Goal: Task Accomplishment & Management: Use online tool/utility

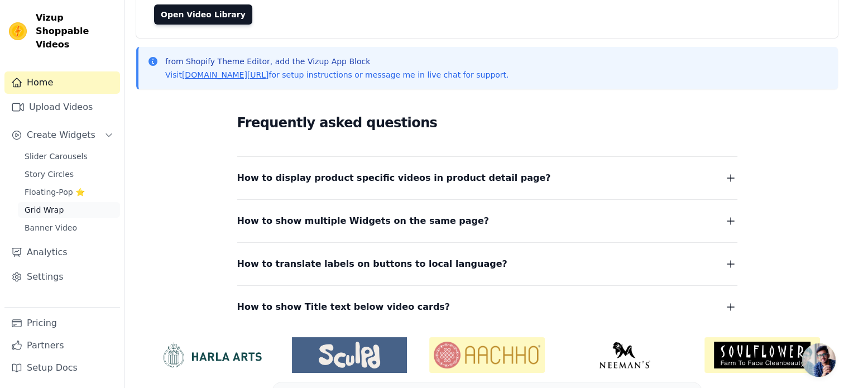
scroll to position [94, 0]
click at [57, 204] on span "Grid Wrap" at bounding box center [44, 209] width 39 height 11
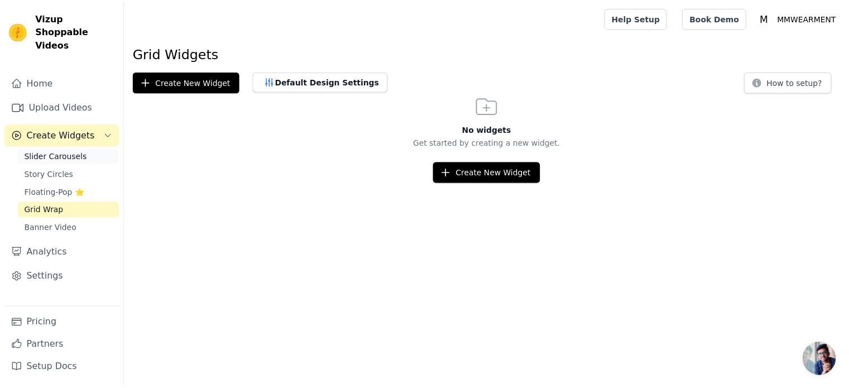
scroll to position [95, 0]
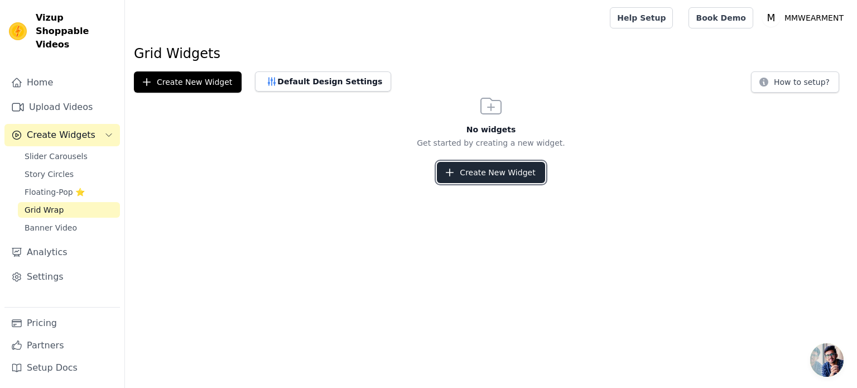
click at [465, 171] on button "Create New Widget" at bounding box center [491, 172] width 108 height 21
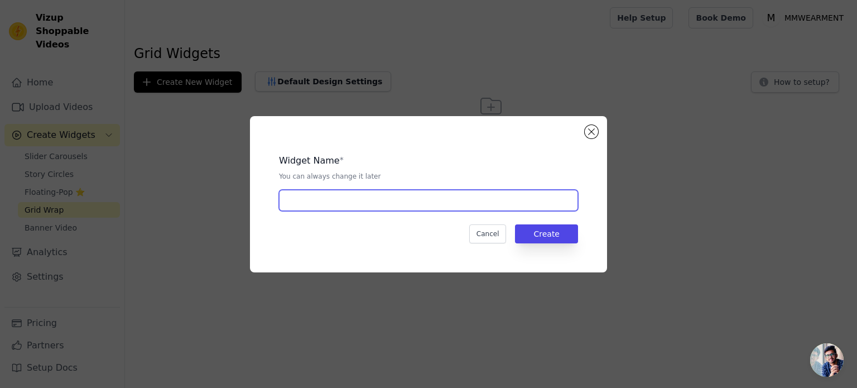
click at [421, 205] on input "text" at bounding box center [428, 200] width 299 height 21
type input "Shoppable Videos 999"
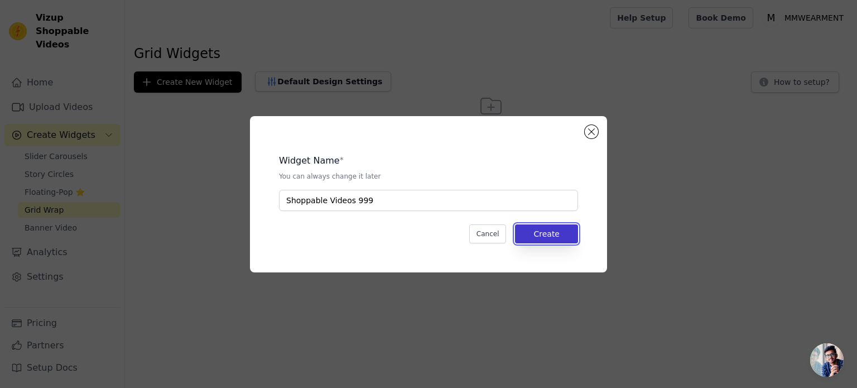
click at [551, 228] on button "Create" at bounding box center [546, 233] width 63 height 19
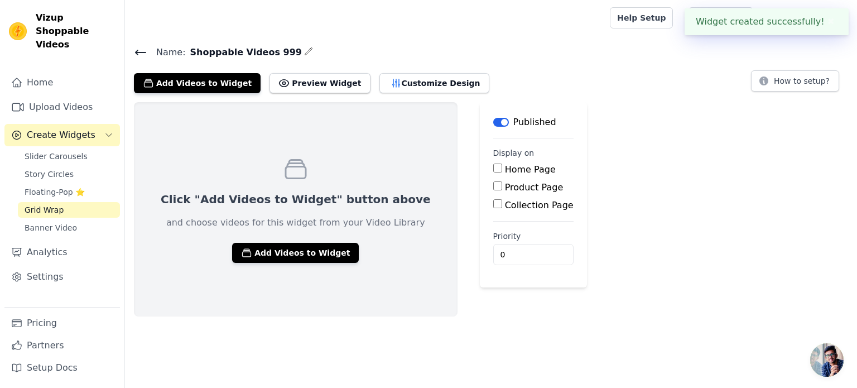
click at [493, 203] on div "Collection Page" at bounding box center [533, 205] width 80 height 13
click at [493, 204] on input "Collection Page" at bounding box center [497, 203] width 9 height 9
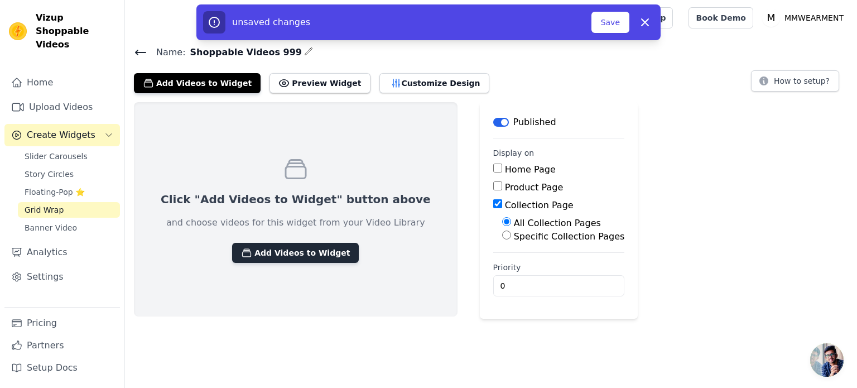
click at [274, 256] on button "Add Videos to Widget" at bounding box center [295, 253] width 127 height 20
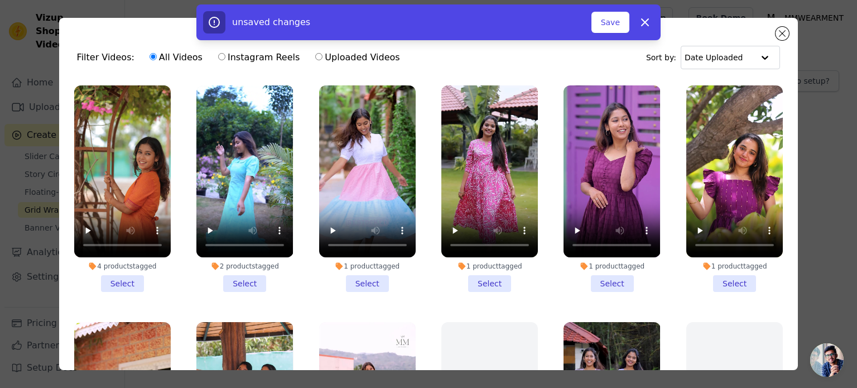
click at [781, 37] on div "unsaved changes Save Dismiss" at bounding box center [428, 22] width 857 height 36
click at [645, 25] on icon "button" at bounding box center [644, 22] width 13 height 13
checkbox input "false"
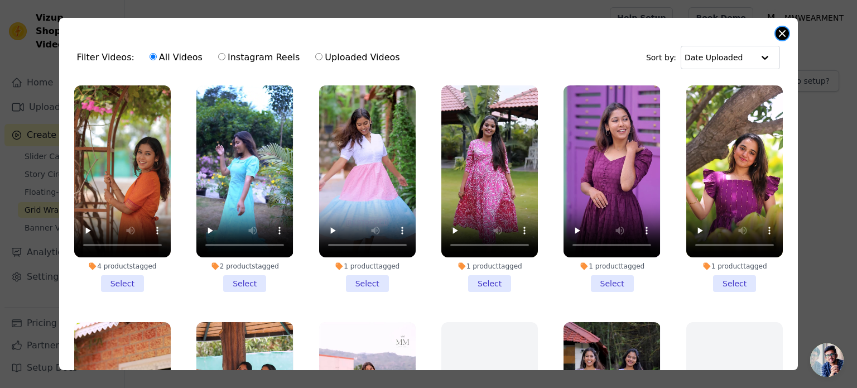
click at [778, 34] on button "Close modal" at bounding box center [782, 33] width 13 height 13
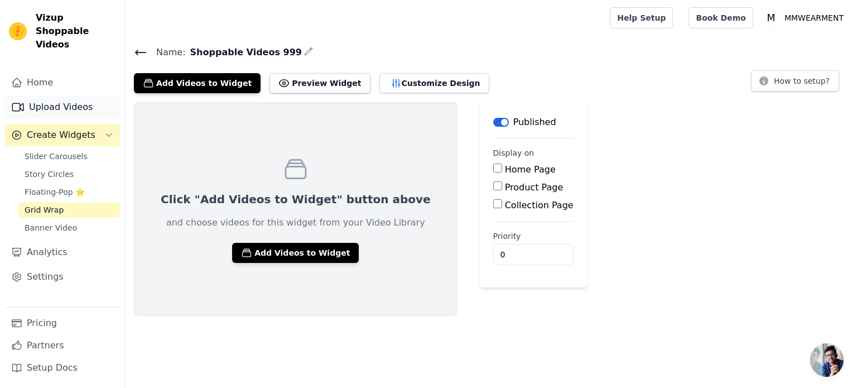
click at [69, 96] on link "Upload Videos" at bounding box center [61, 107] width 115 height 22
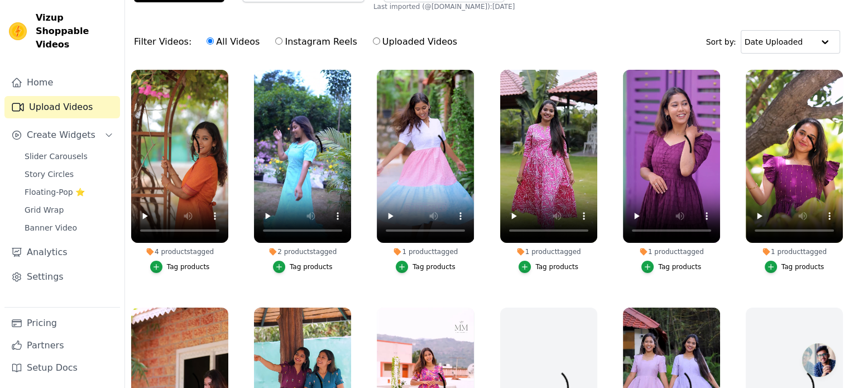
scroll to position [113, 0]
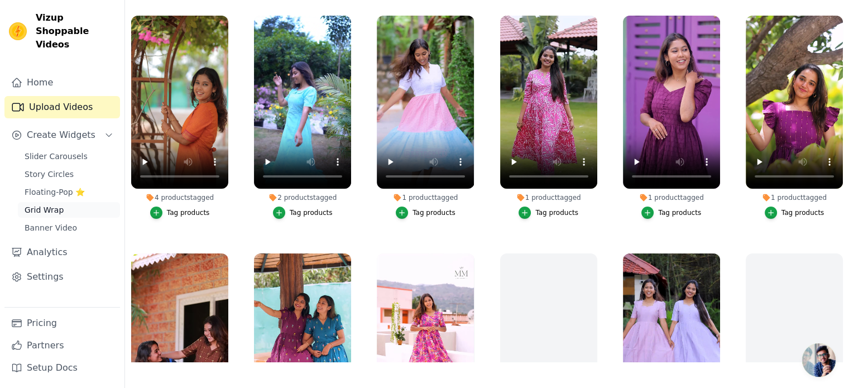
click at [60, 204] on span "Grid Wrap" at bounding box center [44, 209] width 39 height 11
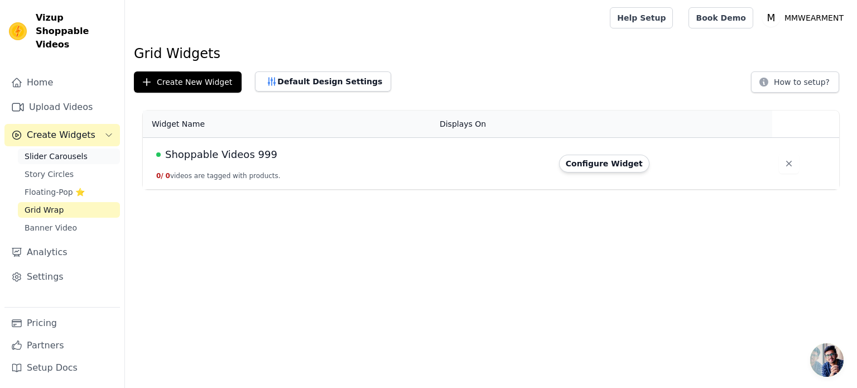
click at [60, 151] on span "Slider Carousels" at bounding box center [56, 156] width 63 height 11
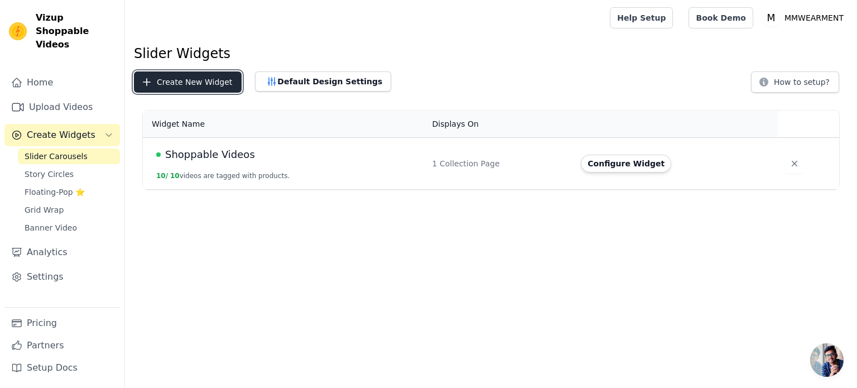
click at [194, 82] on button "Create New Widget" at bounding box center [188, 81] width 108 height 21
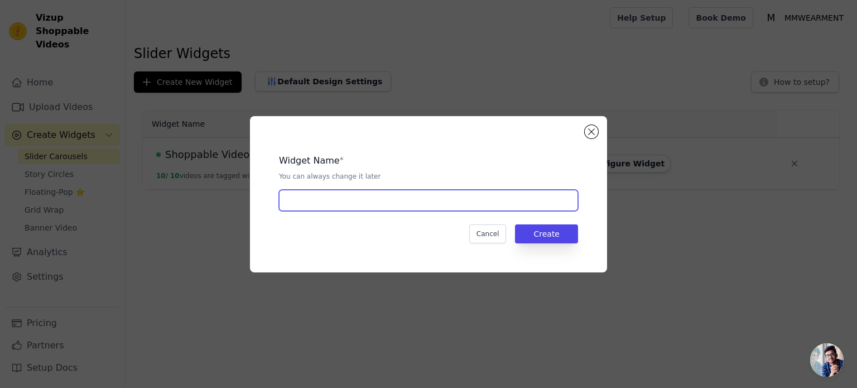
click at [335, 198] on input "text" at bounding box center [428, 200] width 299 height 21
type input "Shoppable Videos 999"
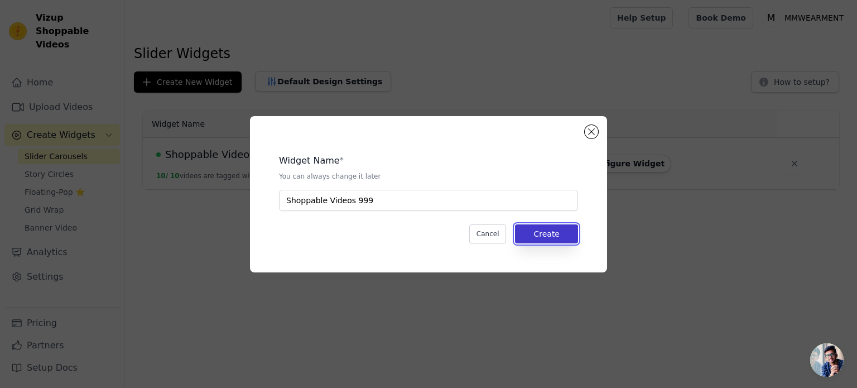
click at [545, 235] on button "Create" at bounding box center [546, 233] width 63 height 19
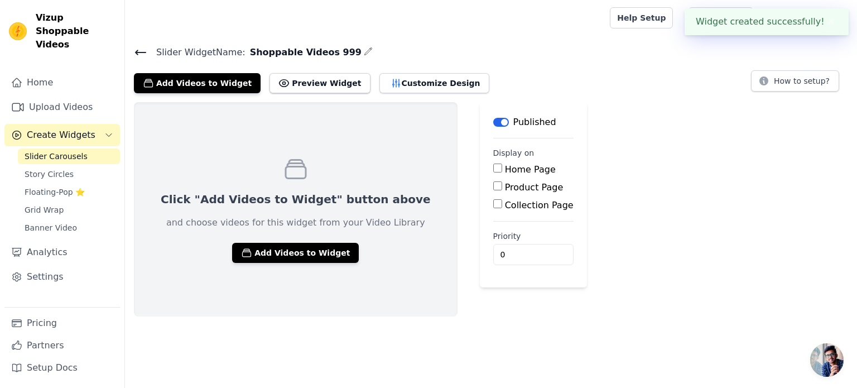
click at [493, 197] on div "Home Page Product Page Collection Page" at bounding box center [533, 187] width 80 height 49
click at [493, 207] on input "Collection Page" at bounding box center [497, 203] width 9 height 9
checkbox input "true"
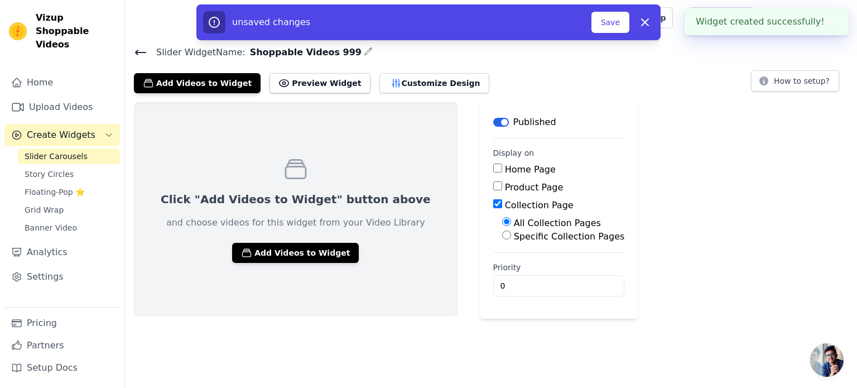
click at [514, 237] on label "Specific Collection Pages" at bounding box center [569, 236] width 111 height 11
click at [502, 237] on input "Specific Collection Pages" at bounding box center [506, 234] width 9 height 9
radio input "true"
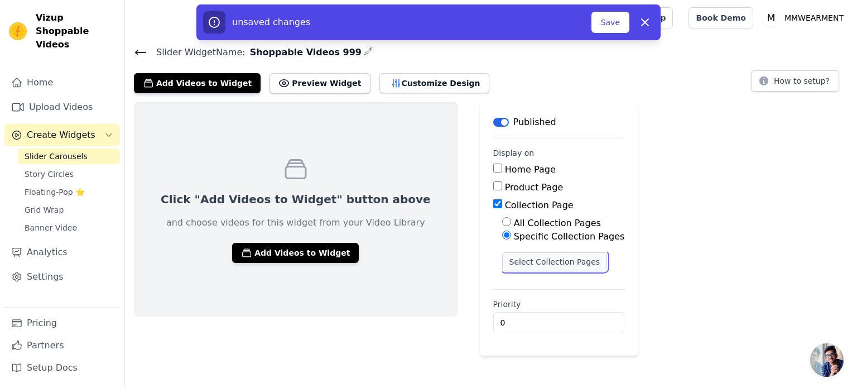
click at [502, 263] on button "Select Collection Pages" at bounding box center [554, 261] width 105 height 19
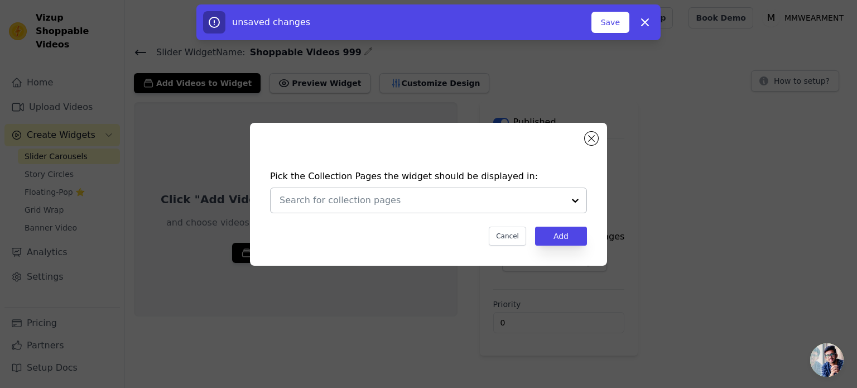
click at [396, 205] on input "text" at bounding box center [422, 200] width 285 height 13
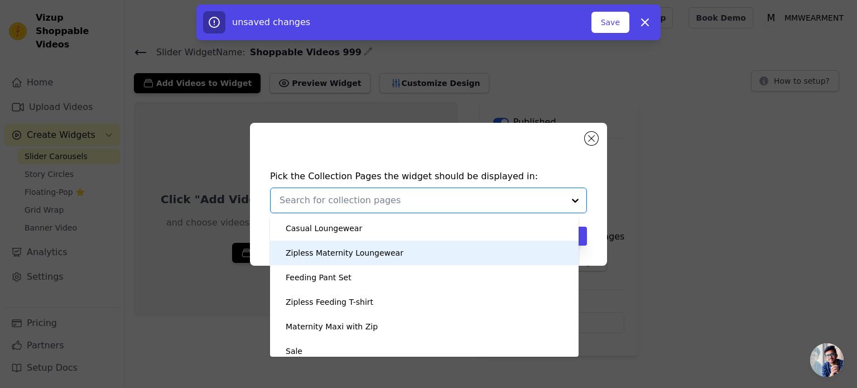
type input "m"
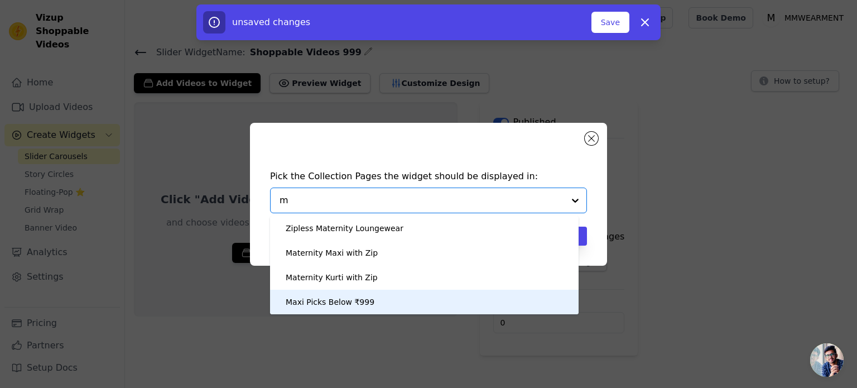
click at [355, 301] on div "Maxi Picks Below ₹999" at bounding box center [330, 302] width 89 height 25
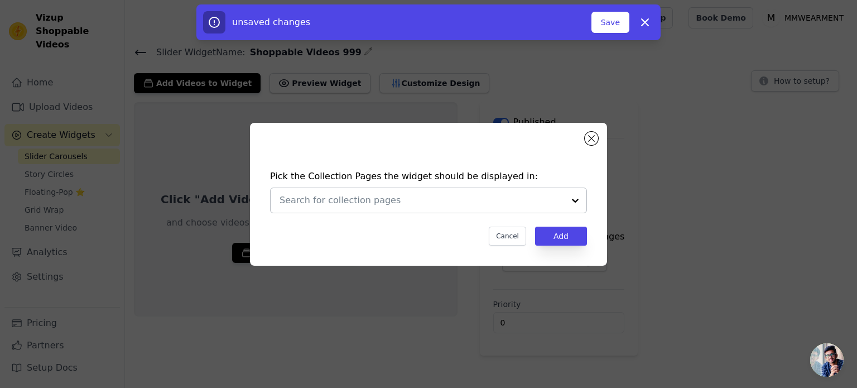
click at [349, 201] on input "text" at bounding box center [422, 200] width 285 height 13
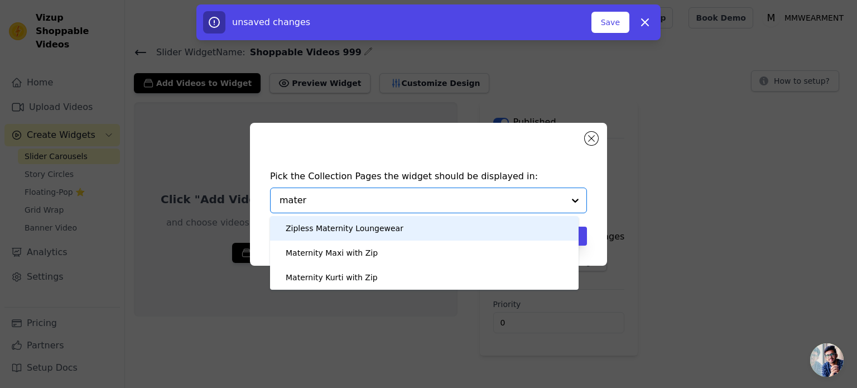
type input "mater"
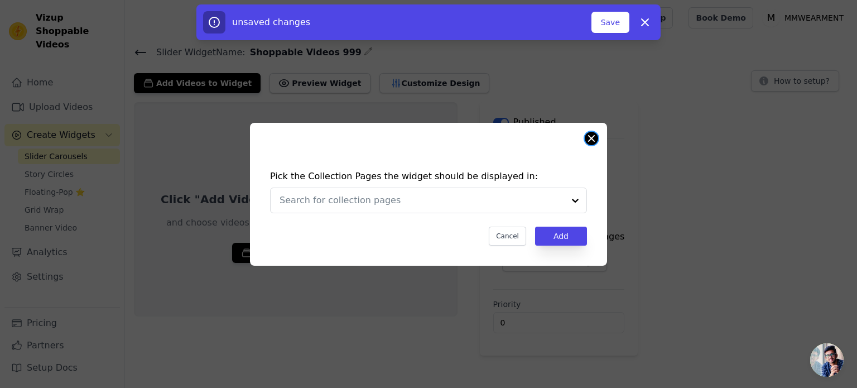
click at [587, 137] on button "Close modal" at bounding box center [591, 138] width 13 height 13
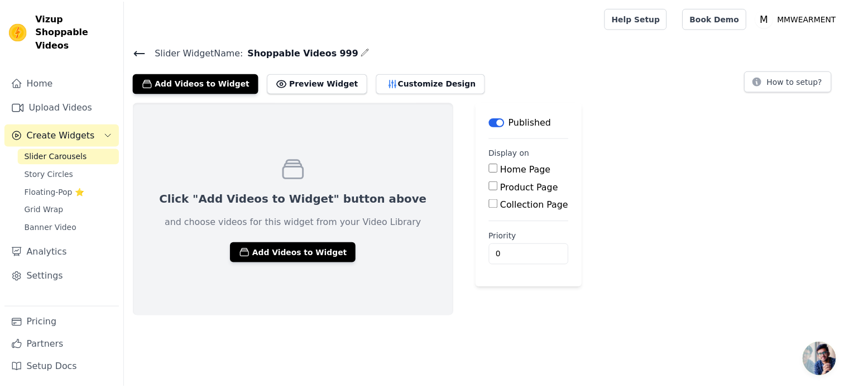
scroll to position [95, 0]
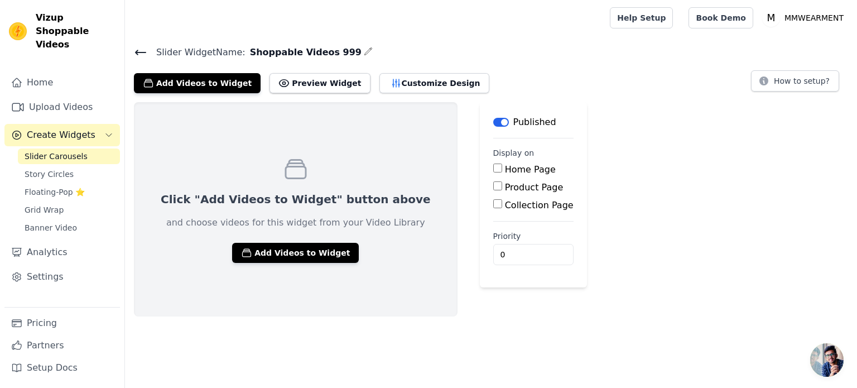
click at [73, 151] on span "Slider Carousels" at bounding box center [56, 156] width 63 height 11
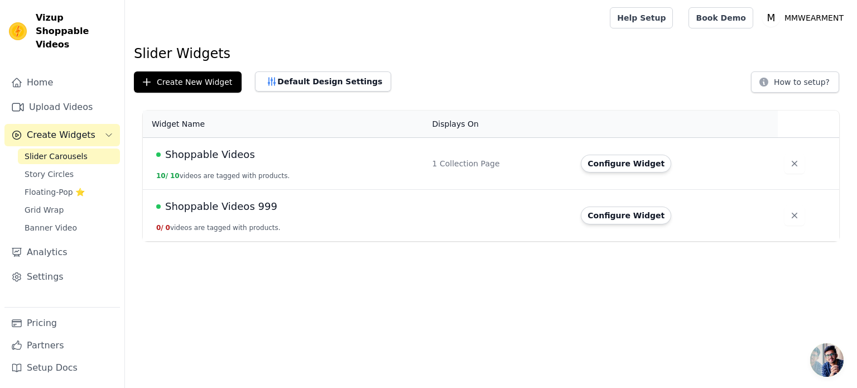
click at [615, 223] on button "Configure Widget" at bounding box center [626, 215] width 90 height 18
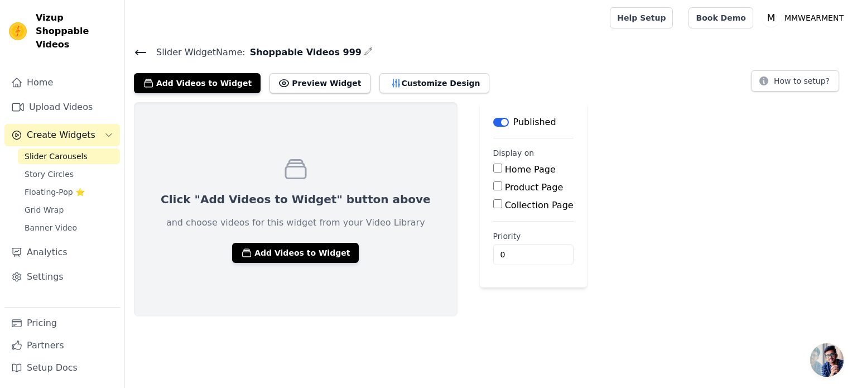
click at [505, 207] on label "Collection Page" at bounding box center [539, 205] width 69 height 11
click at [497, 207] on input "Collection Page" at bounding box center [497, 203] width 9 height 9
checkbox input "true"
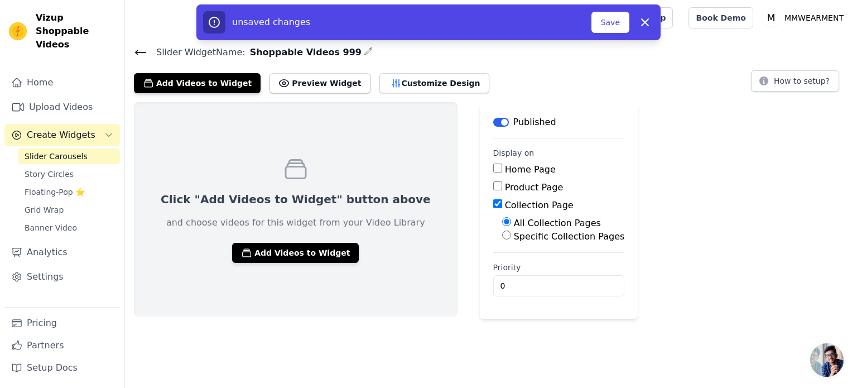
click at [514, 239] on label "Specific Collection Pages" at bounding box center [569, 236] width 111 height 11
click at [502, 239] on input "Specific Collection Pages" at bounding box center [506, 234] width 9 height 9
radio input "true"
click at [502, 266] on button "Select Collection Pages" at bounding box center [554, 261] width 105 height 19
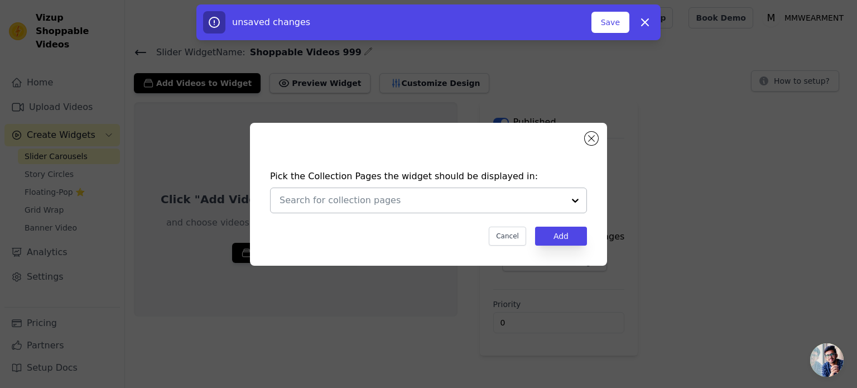
click at [375, 206] on input "text" at bounding box center [422, 200] width 285 height 13
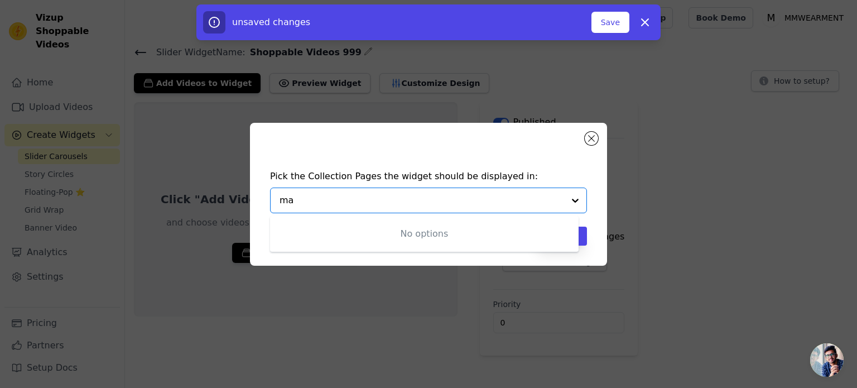
type input "mat"
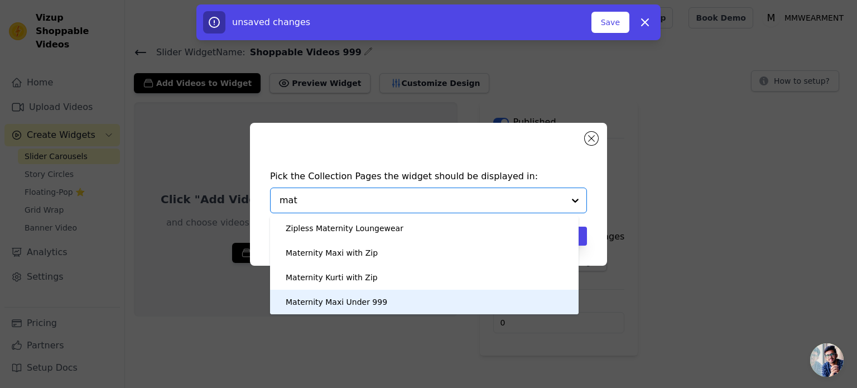
click at [357, 300] on div "Maternity Maxi Under 999" at bounding box center [337, 302] width 102 height 25
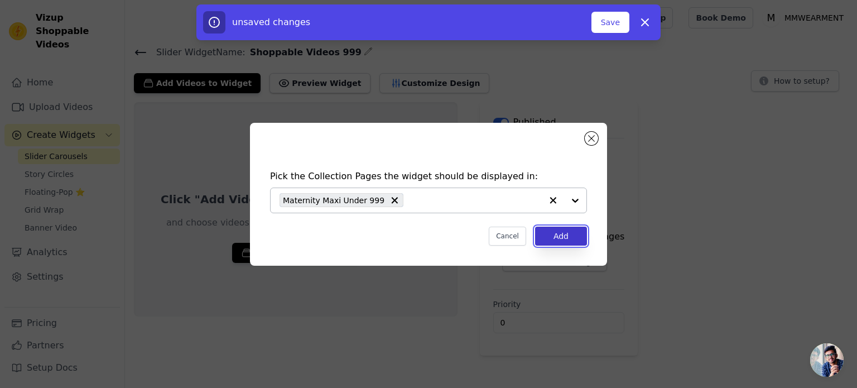
click at [551, 237] on button "Add" at bounding box center [561, 236] width 52 height 19
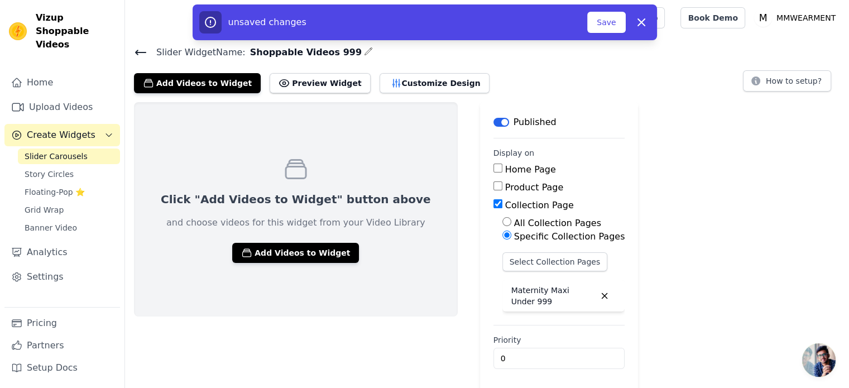
scroll to position [2, 0]
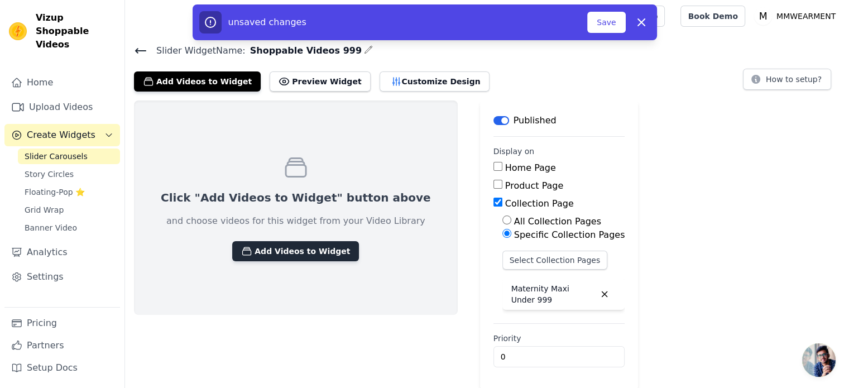
click at [285, 253] on button "Add Videos to Widget" at bounding box center [295, 251] width 127 height 20
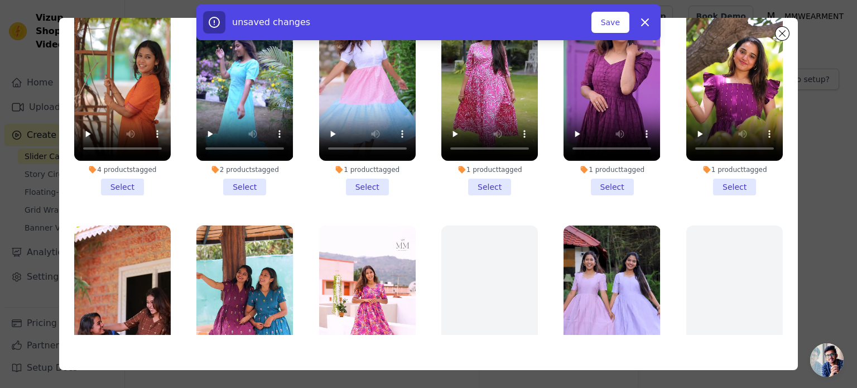
scroll to position [0, 0]
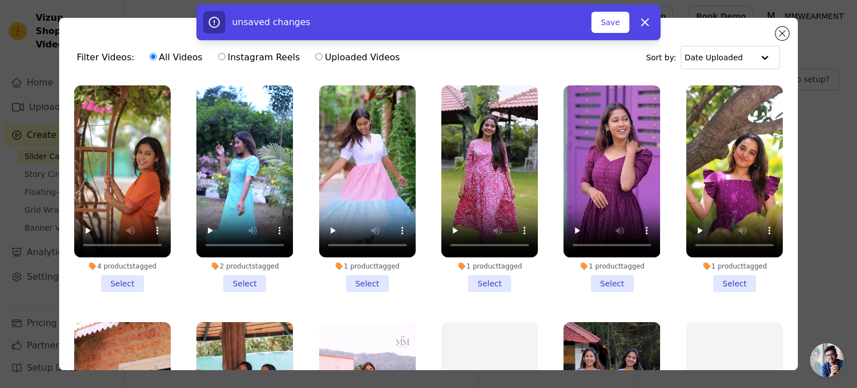
click at [779, 33] on div "unsaved changes Save Dismiss" at bounding box center [428, 22] width 857 height 36
click at [647, 23] on icon "button" at bounding box center [644, 22] width 13 height 13
checkbox input "false"
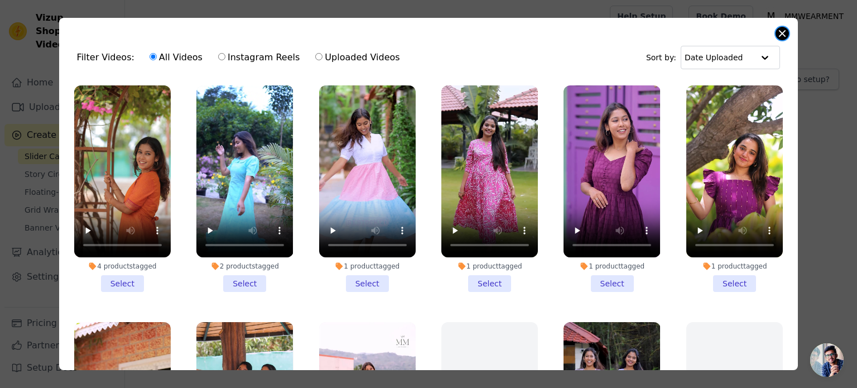
click at [781, 33] on button "Close modal" at bounding box center [782, 33] width 13 height 13
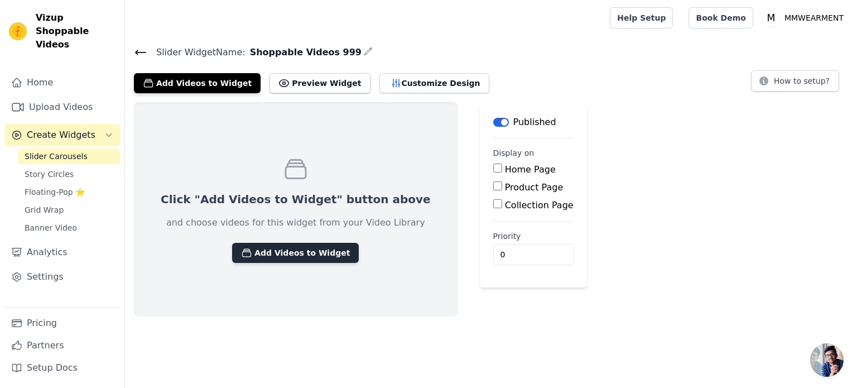
click at [281, 255] on button "Add Videos to Widget" at bounding box center [295, 253] width 127 height 20
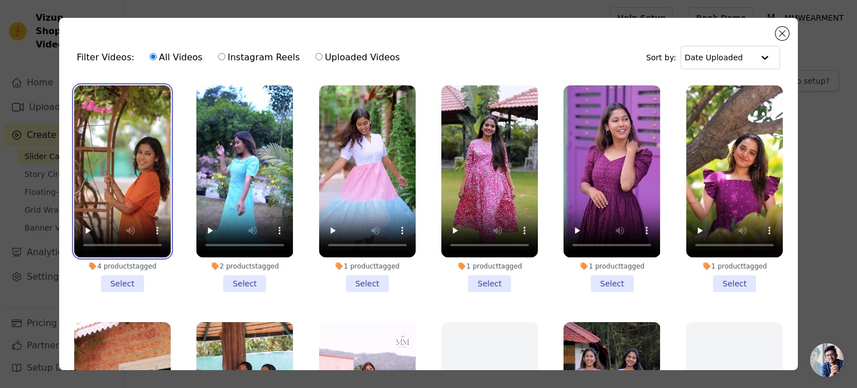
click at [129, 196] on video at bounding box center [122, 171] width 97 height 172
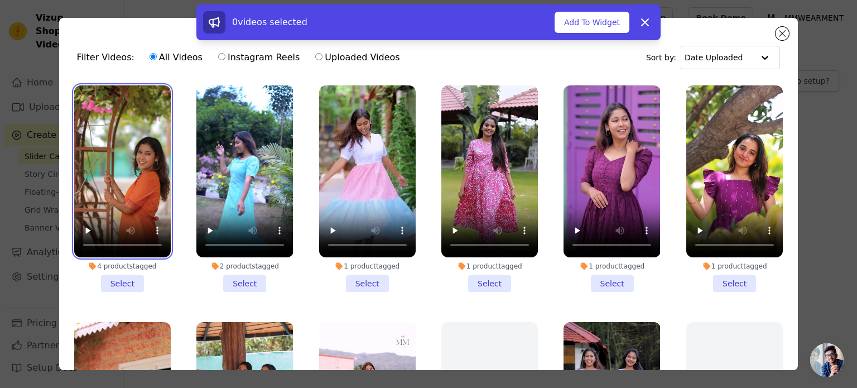
click at [134, 195] on video at bounding box center [122, 171] width 97 height 172
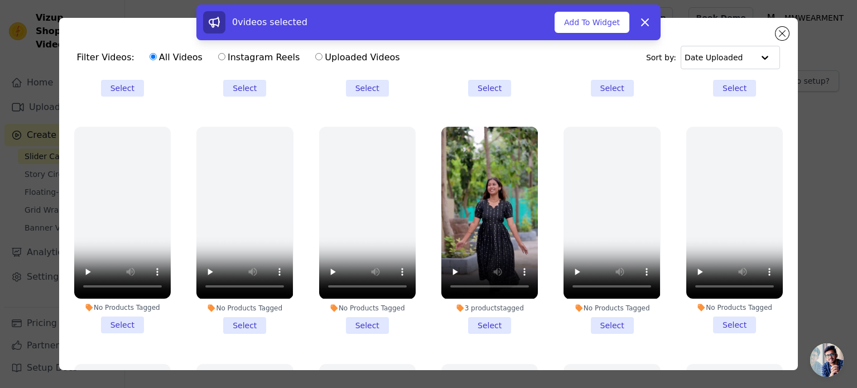
scroll to position [672, 0]
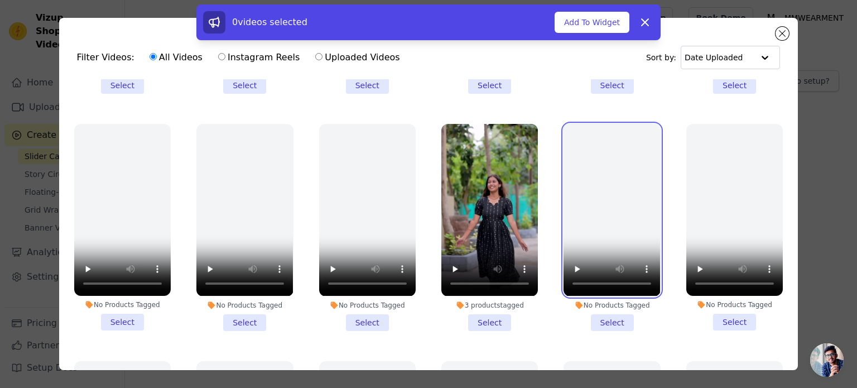
click at [582, 180] on video at bounding box center [612, 210] width 97 height 172
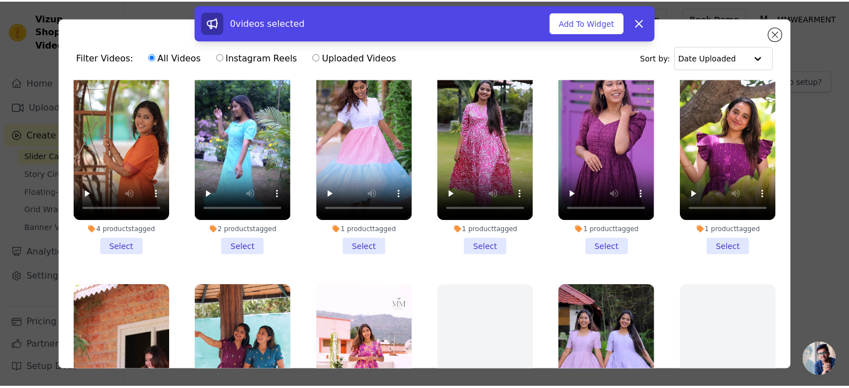
scroll to position [0, 0]
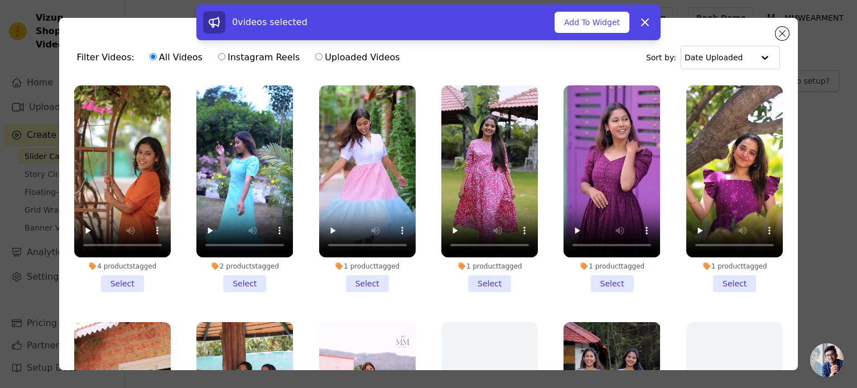
click at [780, 32] on div "0 videos selected Add To Widget Dismiss" at bounding box center [428, 24] width 857 height 40
click at [778, 33] on div "0 videos selected Add To Widget Dismiss" at bounding box center [428, 24] width 857 height 40
click at [652, 22] on button "Dismiss" at bounding box center [645, 22] width 22 height 22
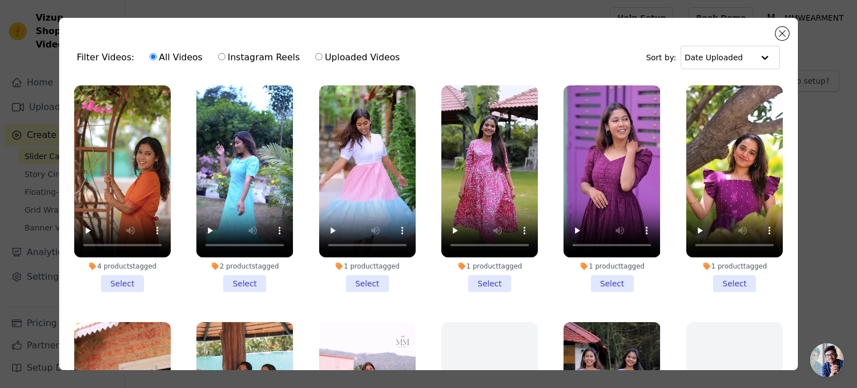
click at [775, 32] on div "Filter Videos: All Videos Instagram Reels Uploaded Videos Sort by: Date Uploade…" at bounding box center [428, 194] width 739 height 352
click at [781, 33] on button "Close modal" at bounding box center [782, 33] width 13 height 13
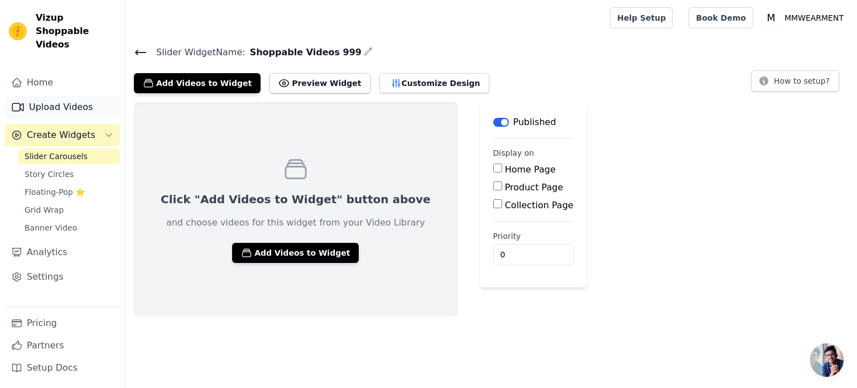
click at [79, 96] on link "Upload Videos" at bounding box center [61, 107] width 115 height 22
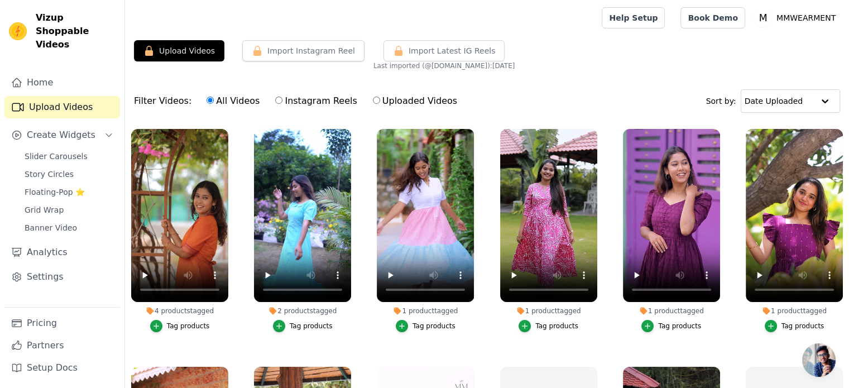
click at [308, 100] on label "Instagram Reels" at bounding box center [315, 101] width 83 height 15
click at [282, 100] on input "Instagram Reels" at bounding box center [278, 100] width 7 height 7
radio input "true"
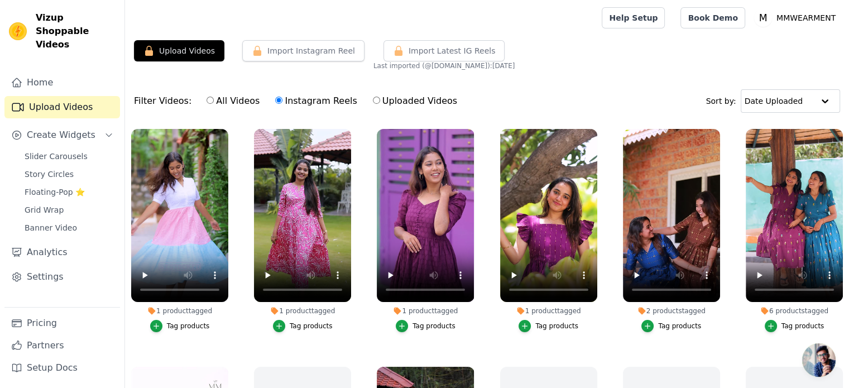
click at [379, 102] on label "Uploaded Videos" at bounding box center [414, 101] width 85 height 15
click at [379, 102] on input "Uploaded Videos" at bounding box center [376, 100] width 7 height 7
radio input "true"
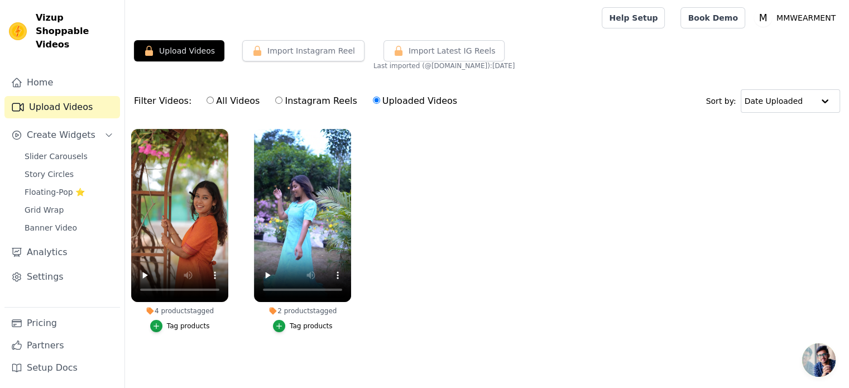
scroll to position [4, 0]
click at [206, 97] on input "All Videos" at bounding box center [209, 100] width 7 height 7
radio input "true"
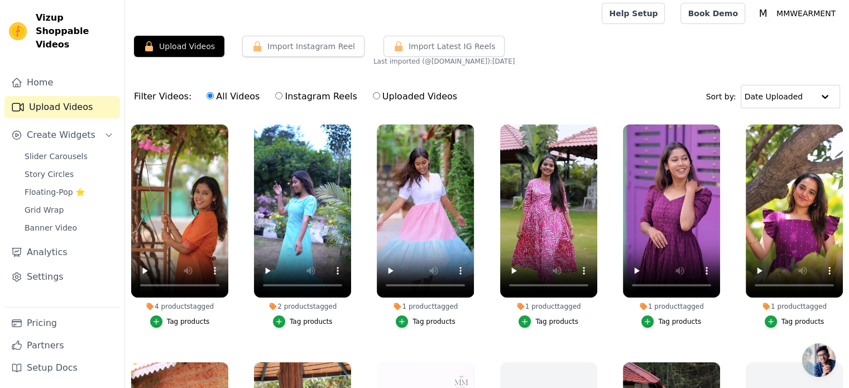
click at [351, 94] on div "All Videos Instagram Reels Uploaded Videos" at bounding box center [331, 97] width 263 height 26
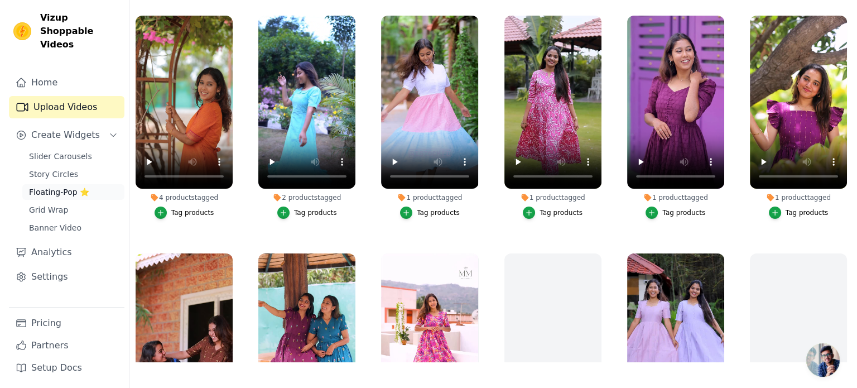
scroll to position [0, 0]
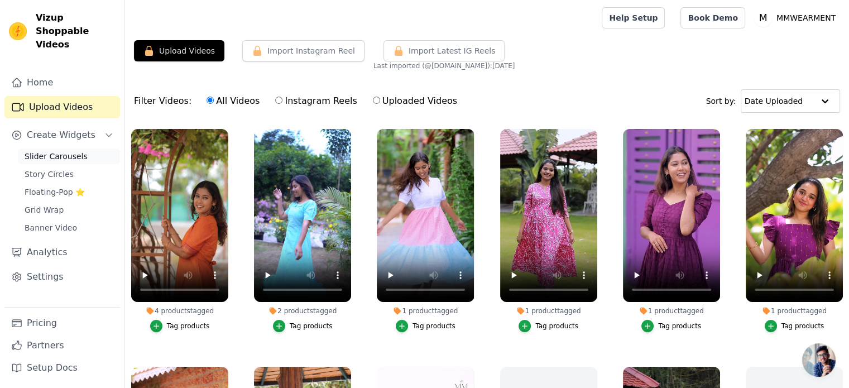
click at [49, 151] on span "Slider Carousels" at bounding box center [56, 156] width 63 height 11
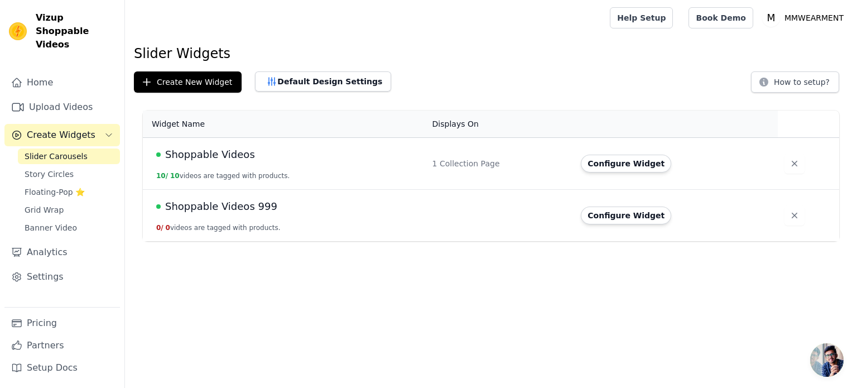
click at [205, 205] on span "Shoppable Videos 999" at bounding box center [221, 207] width 112 height 16
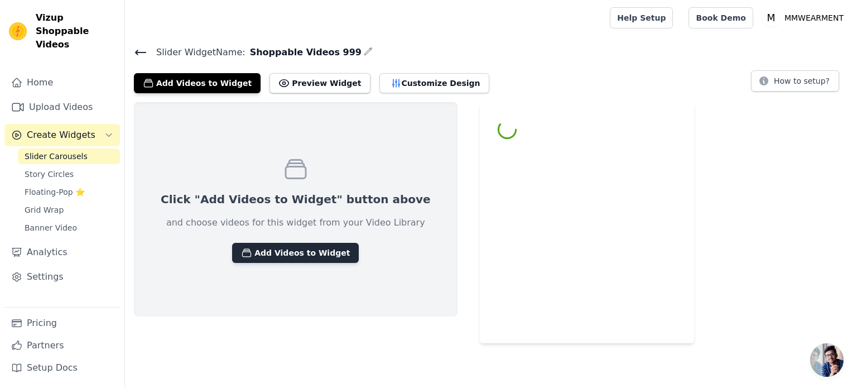
click at [290, 252] on button "Add Videos to Widget" at bounding box center [295, 253] width 127 height 20
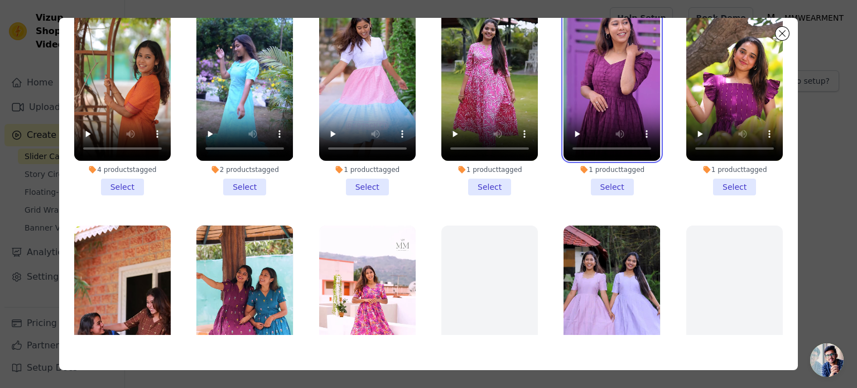
click at [603, 95] on video at bounding box center [612, 75] width 97 height 172
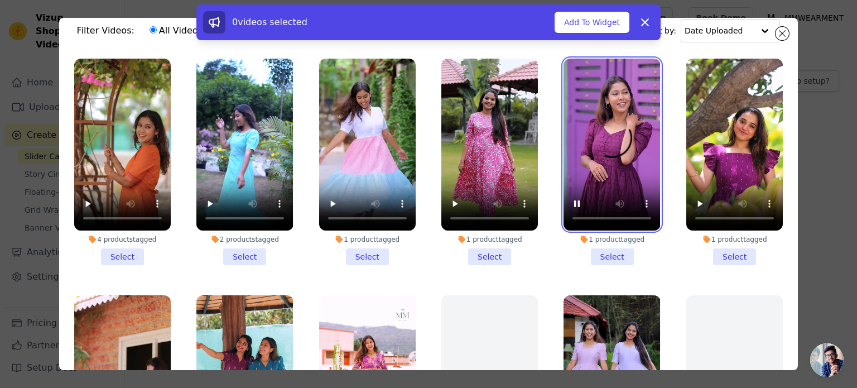
scroll to position [25, 0]
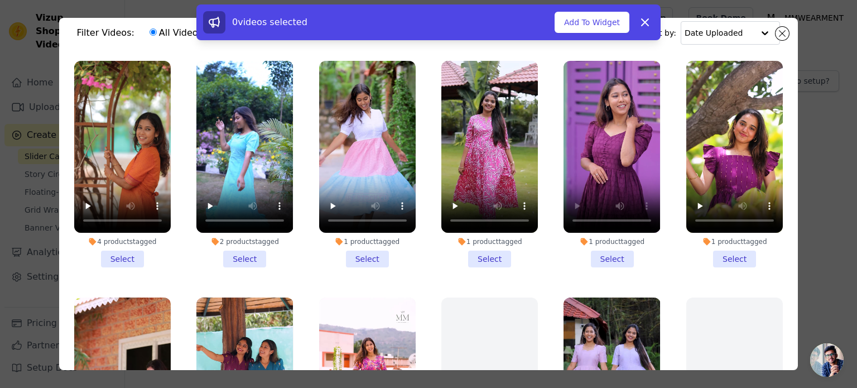
click at [600, 238] on div "1 product tagged" at bounding box center [612, 241] width 97 height 9
click at [0, 0] on input "1 product tagged Select" at bounding box center [0, 0] width 0 height 0
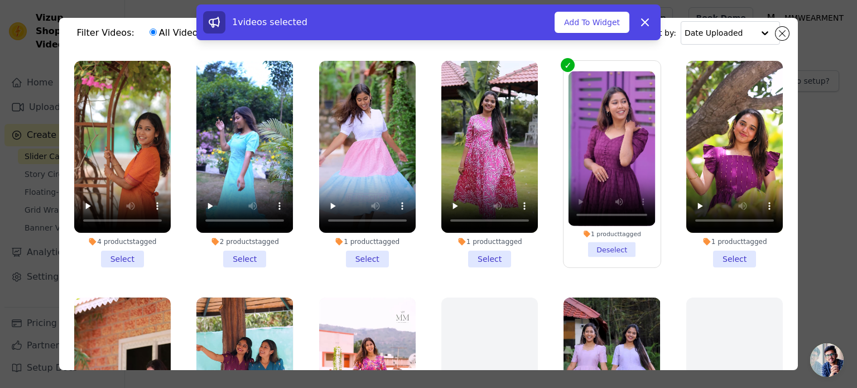
click at [603, 230] on div "1 product tagged" at bounding box center [612, 234] width 87 height 8
click at [0, 0] on input "1 product tagged Deselect" at bounding box center [0, 0] width 0 height 0
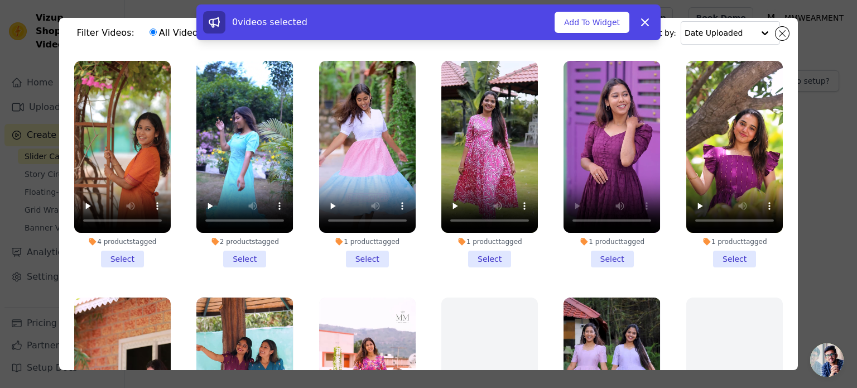
click at [599, 237] on div "1 product tagged" at bounding box center [612, 241] width 97 height 9
click at [0, 0] on input "1 product tagged Select" at bounding box center [0, 0] width 0 height 0
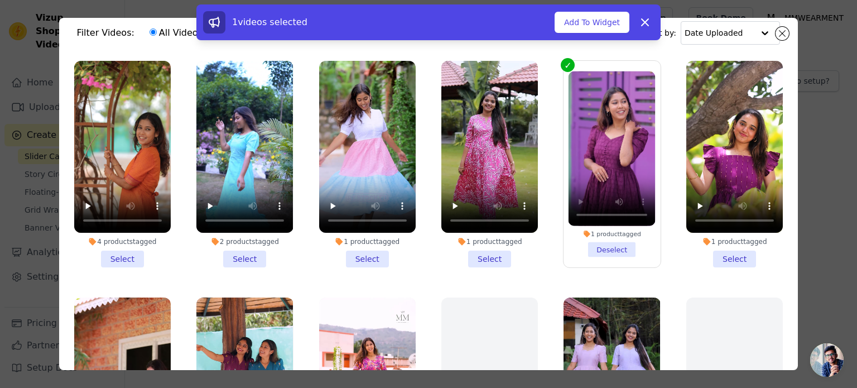
click at [600, 232] on div "1 product tagged" at bounding box center [612, 234] width 87 height 8
click at [0, 0] on input "1 product tagged Deselect" at bounding box center [0, 0] width 0 height 0
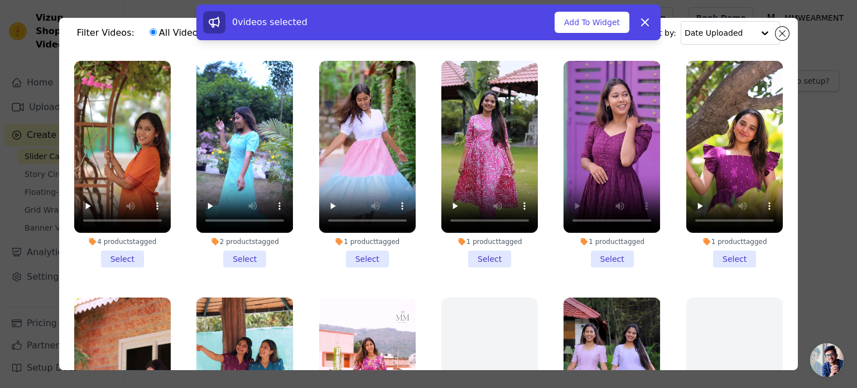
scroll to position [4, 0]
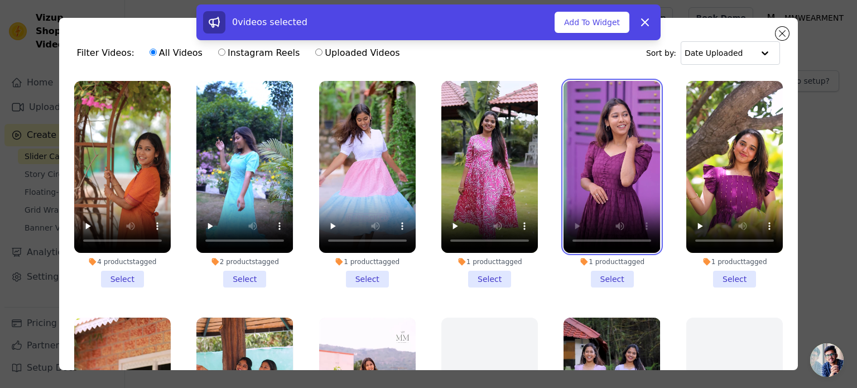
click at [604, 206] on video at bounding box center [612, 167] width 97 height 172
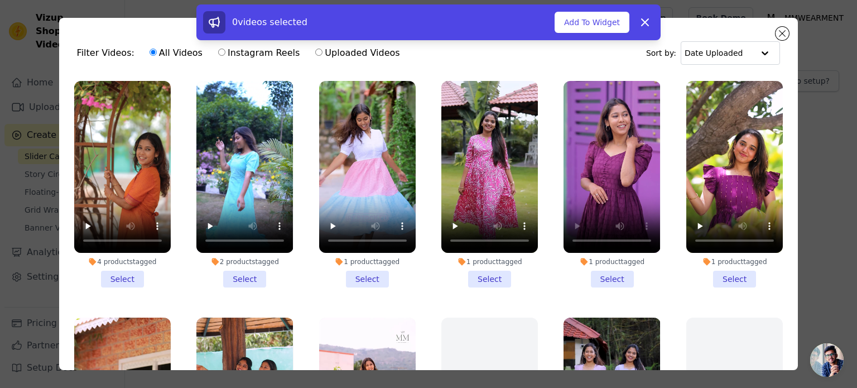
click at [596, 268] on li "1 product tagged Select" at bounding box center [612, 184] width 97 height 206
click at [0, 0] on input "1 product tagged Select" at bounding box center [0, 0] width 0 height 0
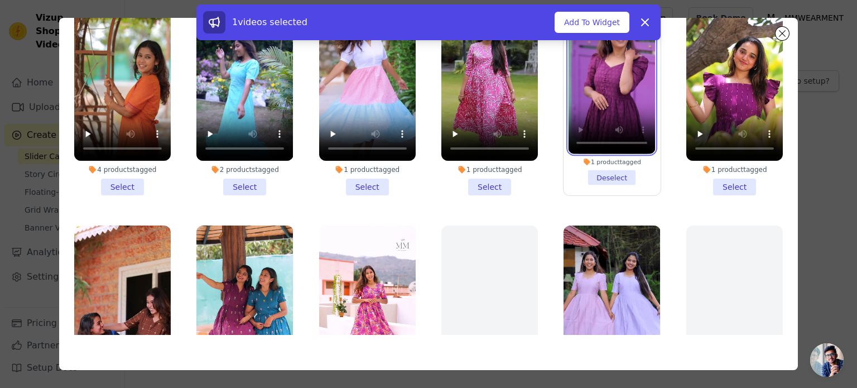
scroll to position [0, 0]
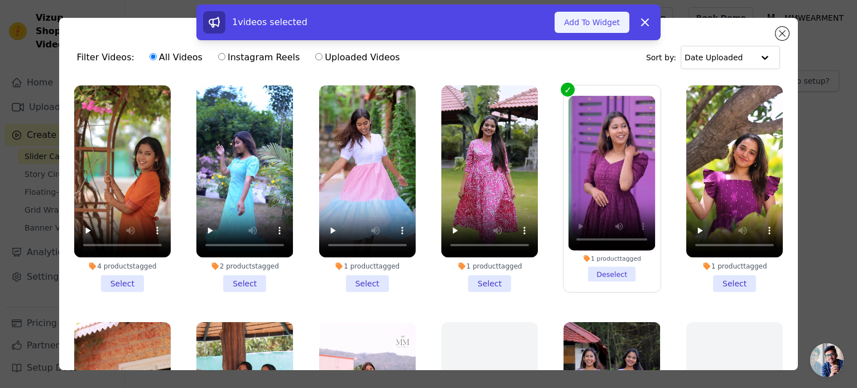
click at [582, 24] on button "Add To Widget" at bounding box center [592, 22] width 75 height 21
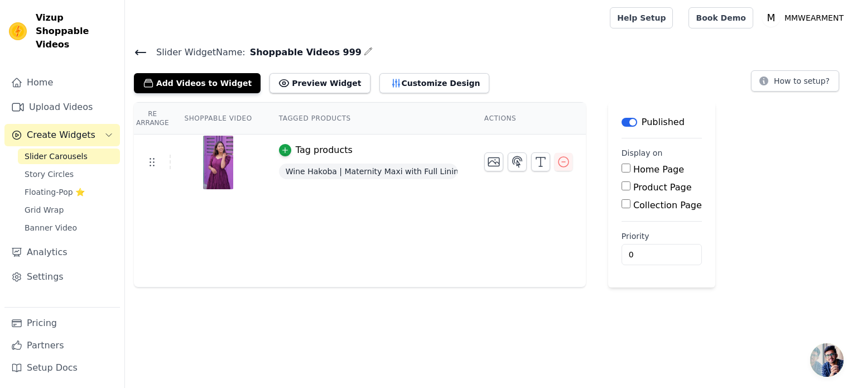
click at [307, 151] on div "Tag products" at bounding box center [324, 149] width 57 height 13
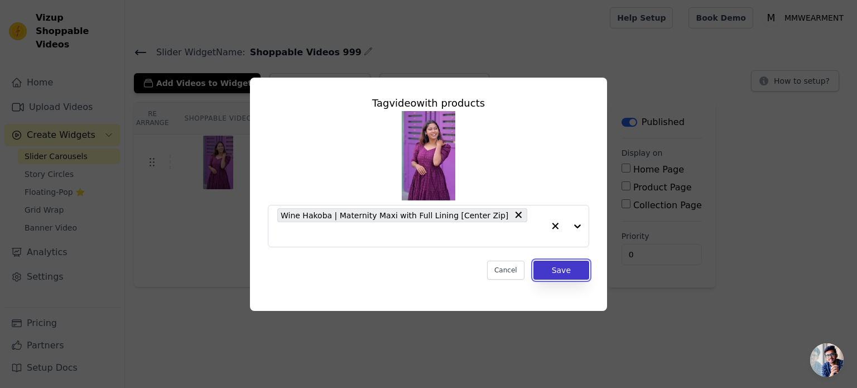
click at [573, 261] on button "Save" at bounding box center [561, 270] width 56 height 19
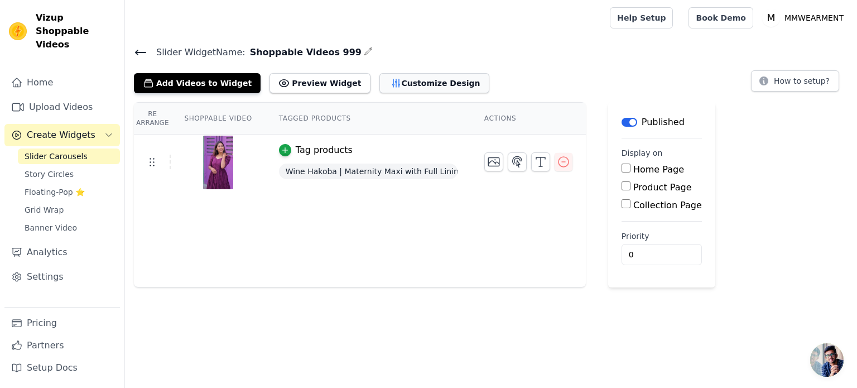
click at [384, 78] on button "Customize Design" at bounding box center [434, 83] width 110 height 20
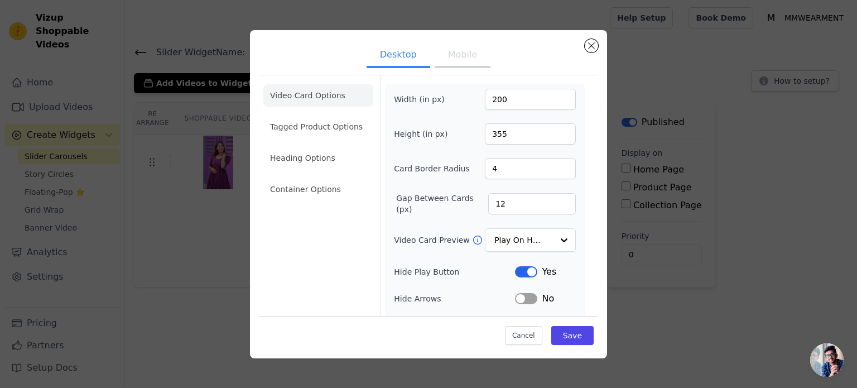
click at [166, 203] on div "Desktop Mobile Video Card Options Tagged Product Options Heading Options Contai…" at bounding box center [428, 194] width 821 height 364
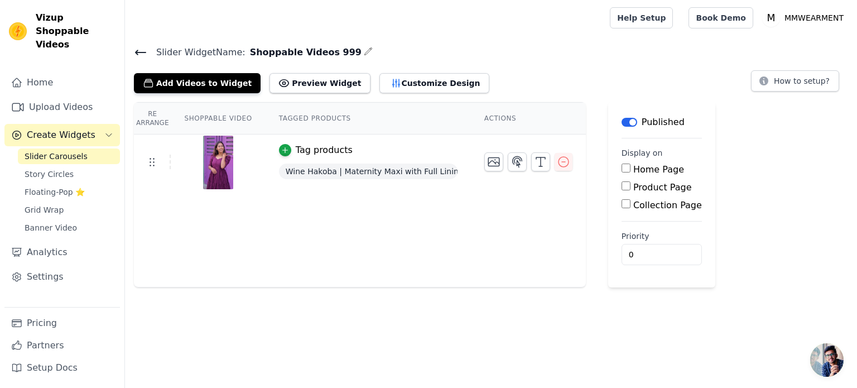
click at [138, 50] on icon at bounding box center [140, 52] width 13 height 13
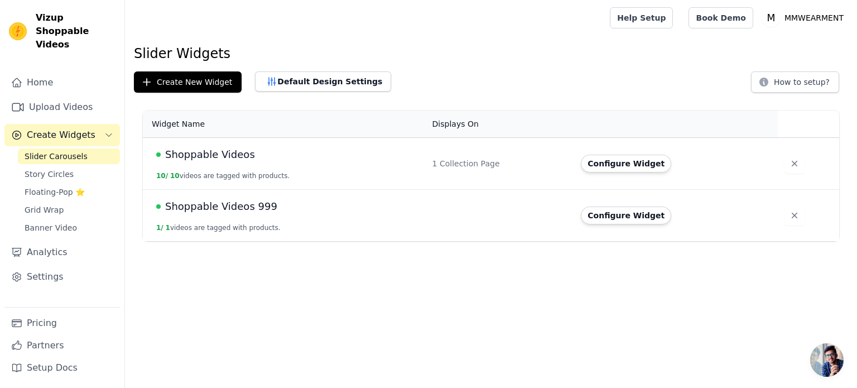
click at [234, 154] on span "Shoppable Videos" at bounding box center [210, 155] width 90 height 16
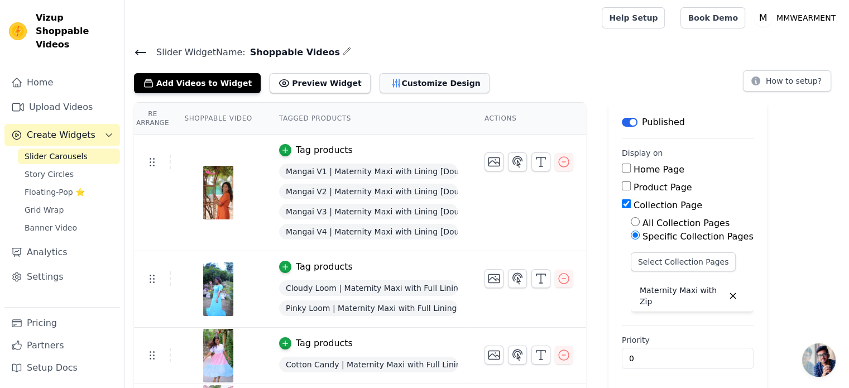
click at [392, 76] on button "Customize Design" at bounding box center [434, 83] width 110 height 20
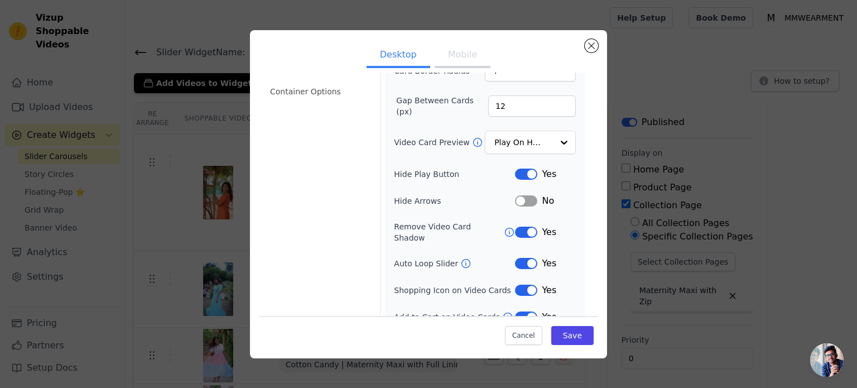
scroll to position [103, 0]
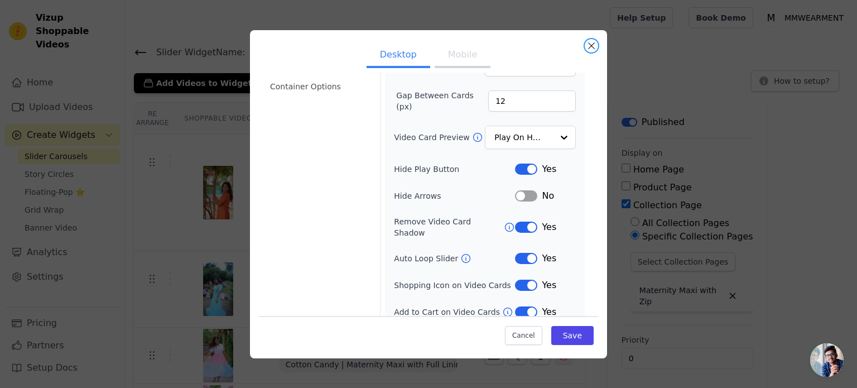
drag, startPoint x: 585, startPoint y: 47, endPoint x: 570, endPoint y: 53, distance: 16.1
click at [585, 47] on button "Close modal" at bounding box center [591, 45] width 13 height 13
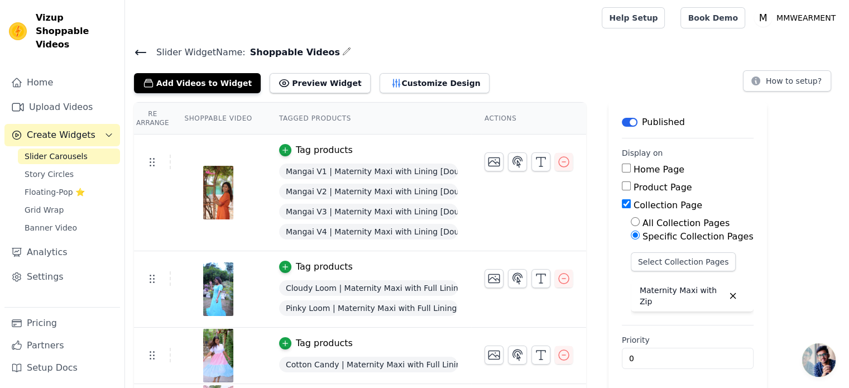
click at [76, 128] on span "Create Widgets" at bounding box center [61, 134] width 69 height 13
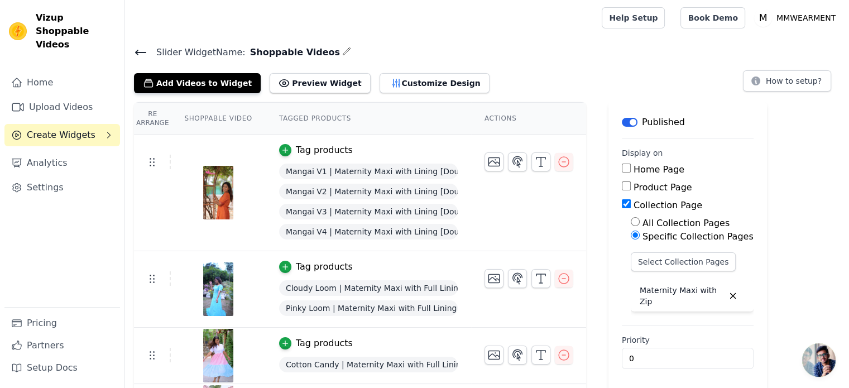
click at [136, 54] on div "Slider Widget Name: Shoppable Videos Add Videos to Widget Preview Widget Custom…" at bounding box center [487, 69] width 724 height 49
click at [138, 51] on icon at bounding box center [141, 52] width 10 height 4
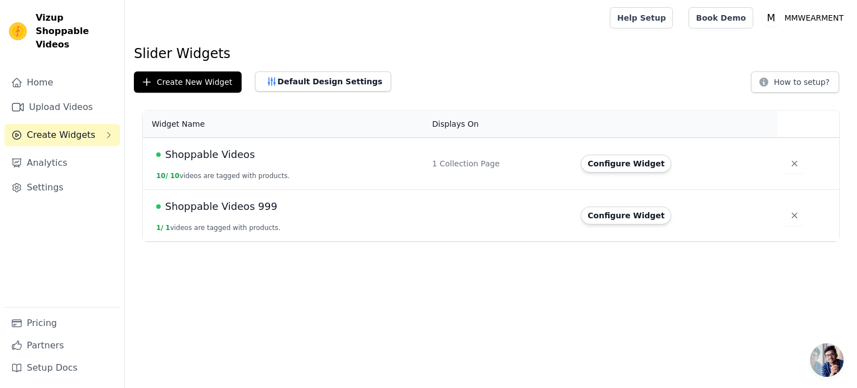
click at [235, 206] on span "Shoppable Videos 999" at bounding box center [221, 207] width 112 height 16
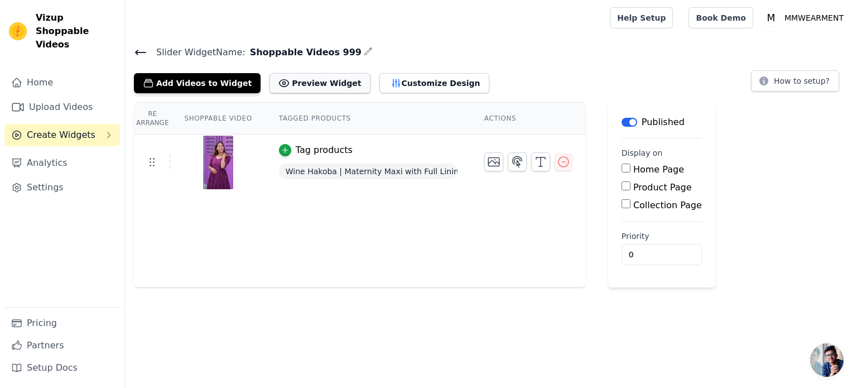
click at [302, 86] on button "Preview Widget" at bounding box center [319, 83] width 100 height 20
click at [389, 78] on button "Customize Design" at bounding box center [434, 83] width 110 height 20
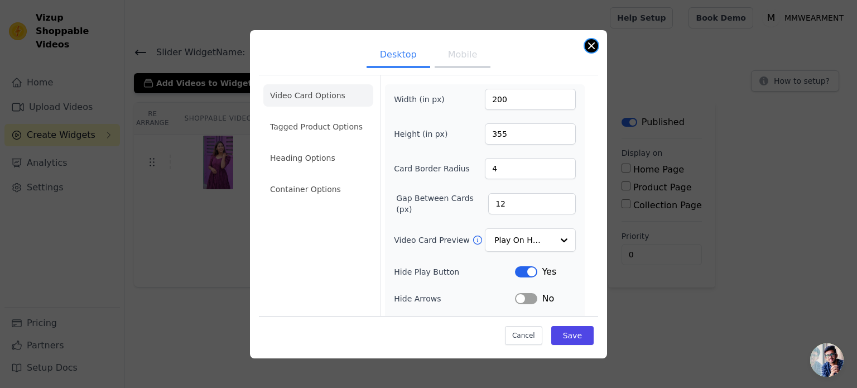
click at [586, 45] on button "Close modal" at bounding box center [591, 45] width 13 height 13
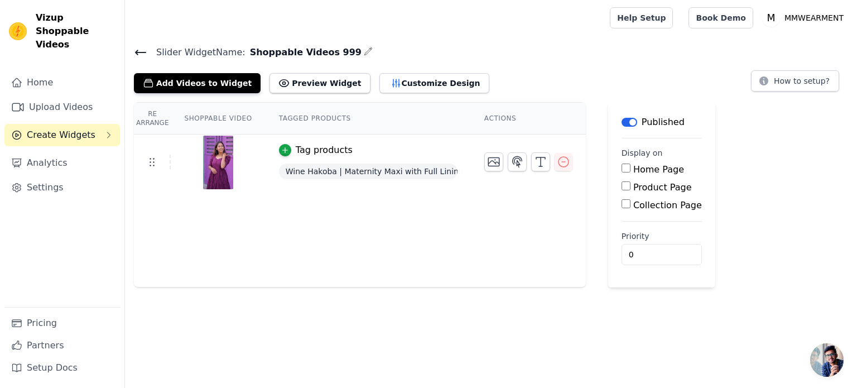
click at [633, 200] on label "Collection Page" at bounding box center [667, 205] width 69 height 11
click at [627, 200] on input "Collection Page" at bounding box center [626, 203] width 9 height 9
checkbox input "true"
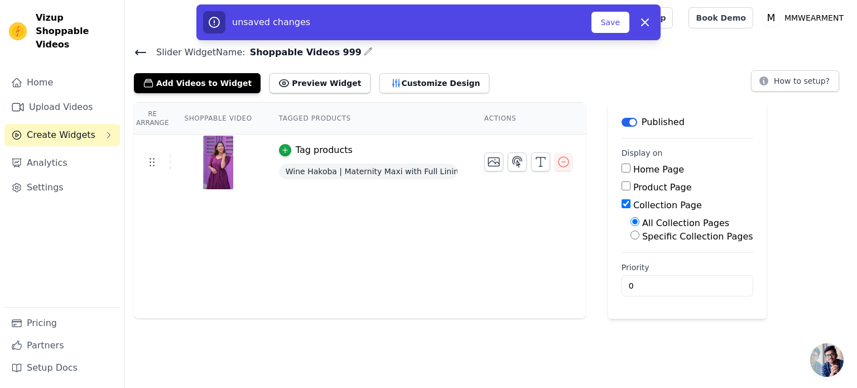
click at [649, 237] on label "Specific Collection Pages" at bounding box center [697, 236] width 111 height 11
click at [639, 237] on input "Specific Collection Pages" at bounding box center [634, 234] width 9 height 9
radio input "true"
click at [652, 264] on button "Select Collection Pages" at bounding box center [682, 261] width 105 height 19
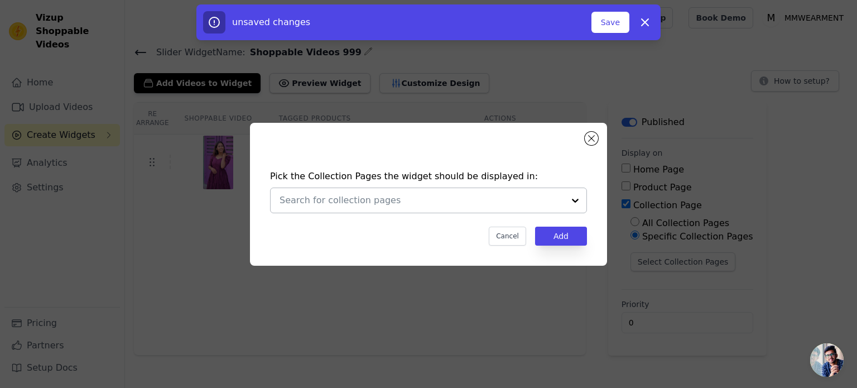
click at [358, 199] on input "text" at bounding box center [422, 200] width 285 height 13
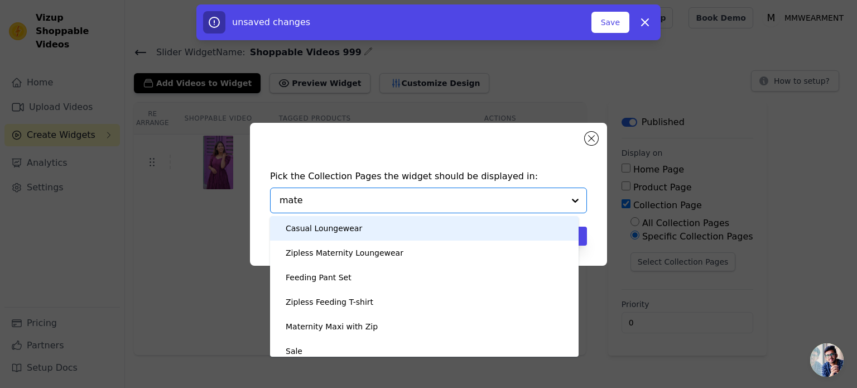
type input "mater"
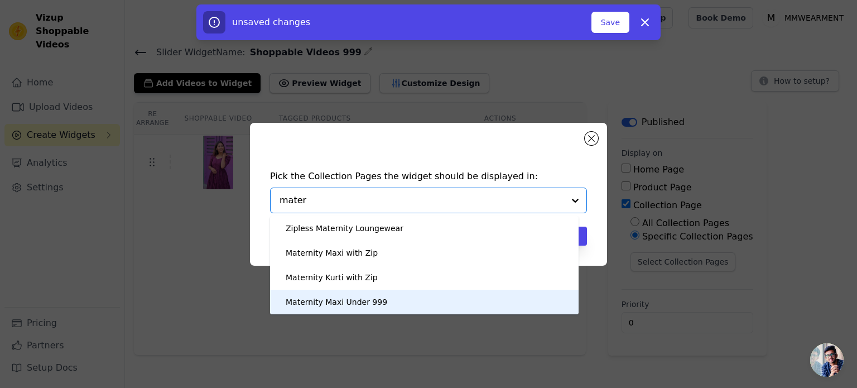
click at [358, 301] on div "Maternity Maxi Under 999" at bounding box center [337, 302] width 102 height 25
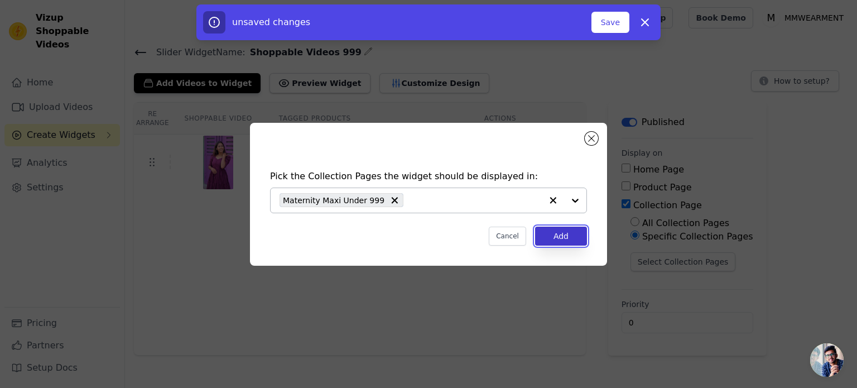
click at [572, 234] on button "Add" at bounding box center [561, 236] width 52 height 19
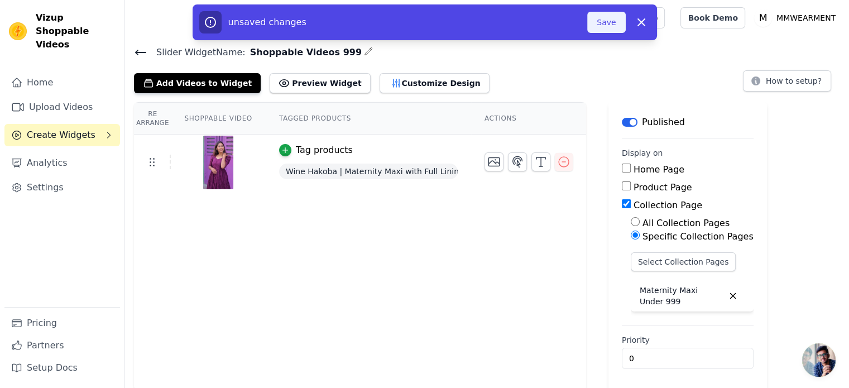
click at [610, 23] on button "Save" at bounding box center [606, 22] width 38 height 21
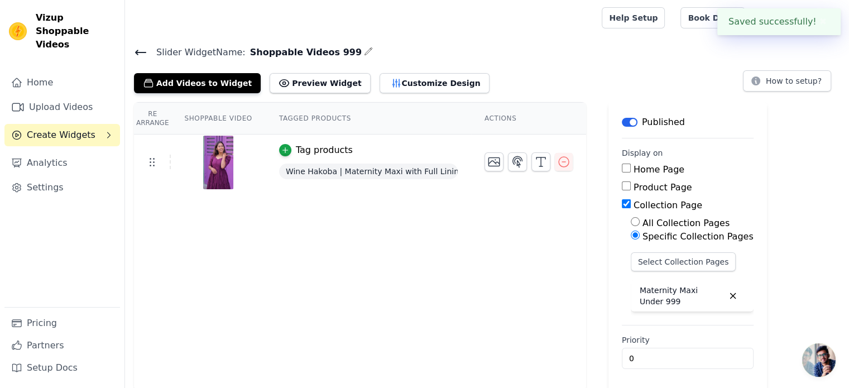
click at [138, 51] on icon at bounding box center [141, 52] width 10 height 4
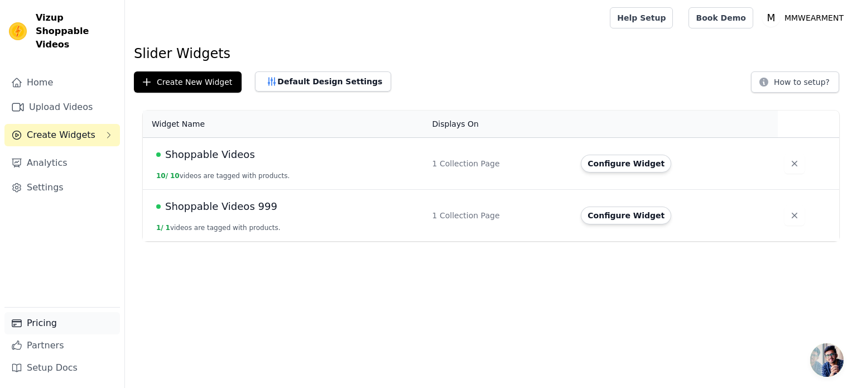
click at [50, 325] on link "Pricing" at bounding box center [61, 323] width 115 height 22
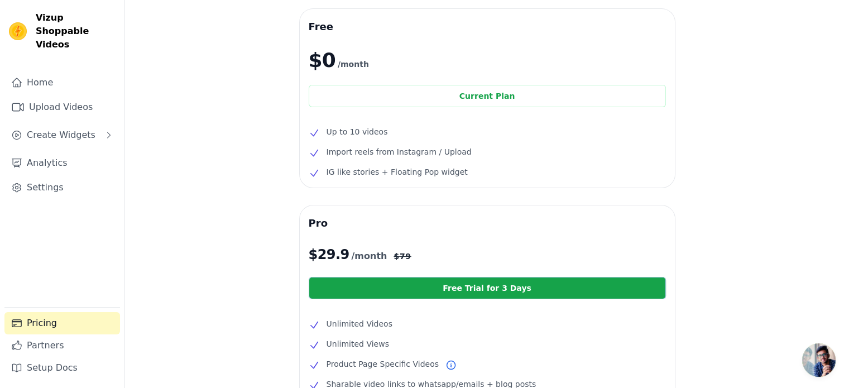
scroll to position [29, 0]
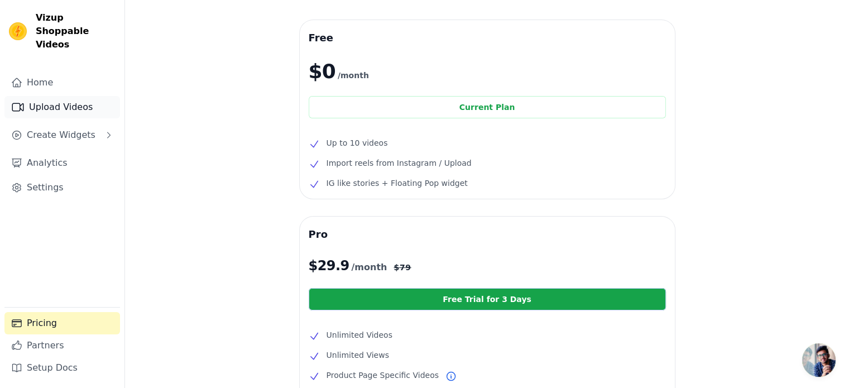
click at [46, 96] on link "Upload Videos" at bounding box center [61, 107] width 115 height 22
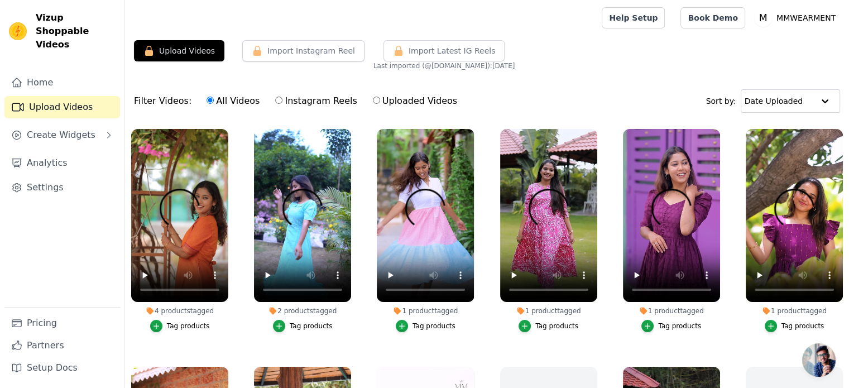
click at [384, 93] on div "All Videos Instagram Reels Uploaded Videos" at bounding box center [331, 101] width 263 height 26
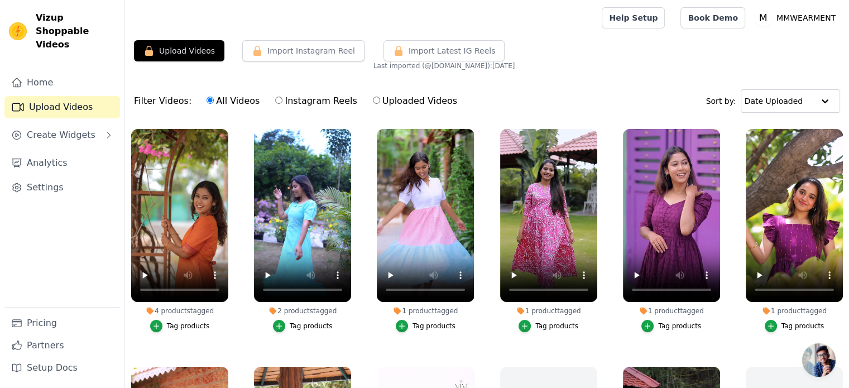
click at [377, 101] on label "Uploaded Videos" at bounding box center [414, 101] width 85 height 15
click at [377, 101] on input "Uploaded Videos" at bounding box center [376, 100] width 7 height 7
radio input "true"
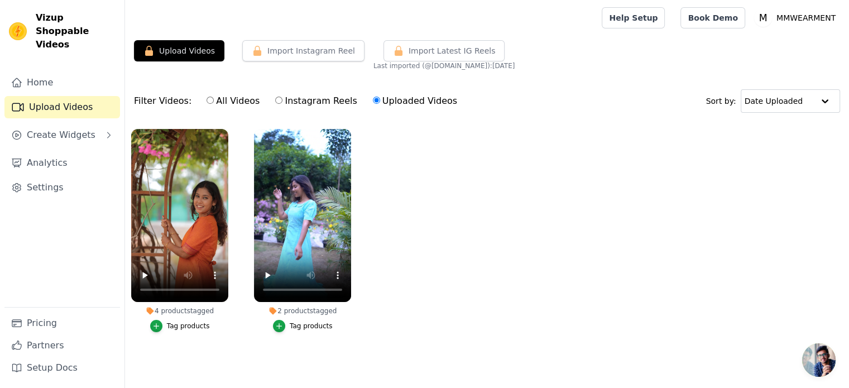
click at [210, 102] on label "All Videos" at bounding box center [233, 101] width 54 height 15
click at [210, 102] on input "All Videos" at bounding box center [209, 100] width 7 height 7
radio input "true"
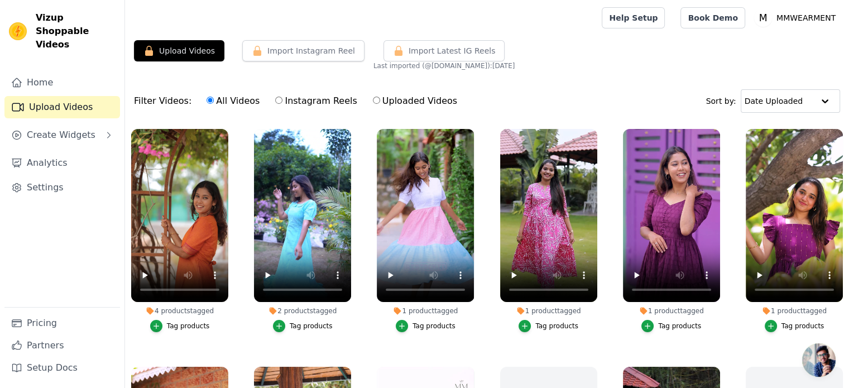
click at [408, 33] on div at bounding box center [361, 18] width 454 height 36
click at [411, 47] on span "Import Latest IG Reels" at bounding box center [451, 50] width 87 height 11
click at [342, 46] on button "Import Instagram Reel" at bounding box center [303, 50] width 122 height 21
click at [206, 55] on button "Upload Videos" at bounding box center [179, 50] width 90 height 21
click at [26, 323] on link "Pricing" at bounding box center [61, 323] width 115 height 22
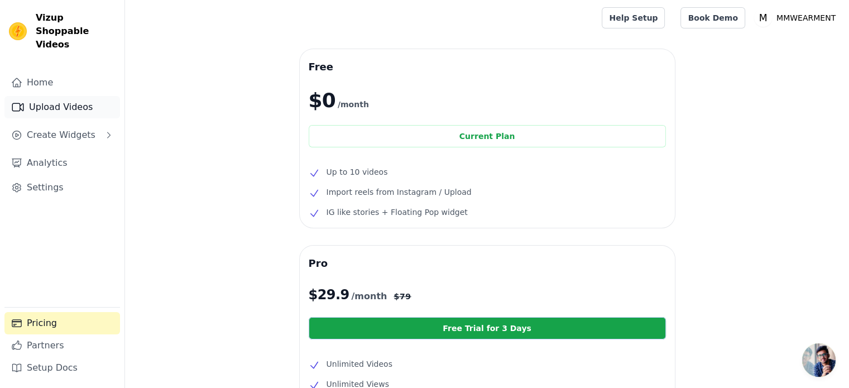
click at [65, 98] on link "Upload Videos" at bounding box center [61, 107] width 115 height 22
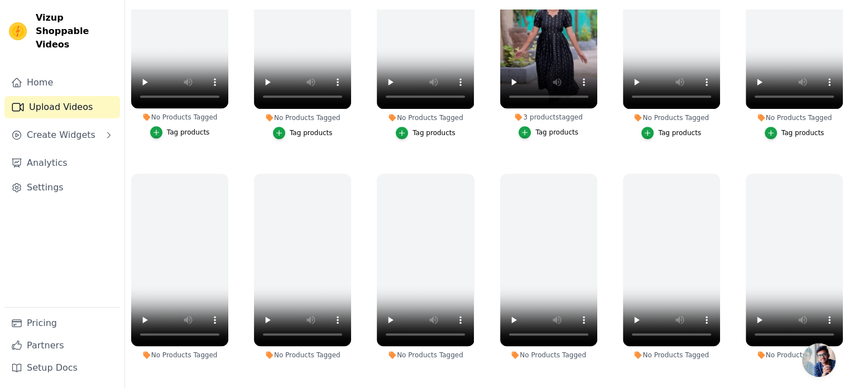
scroll to position [803, 0]
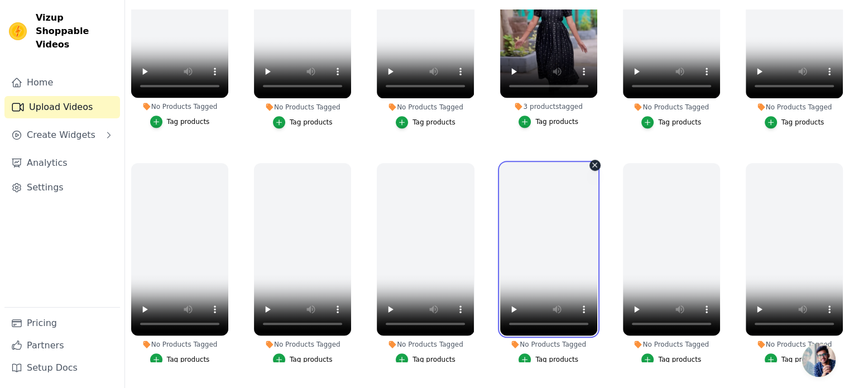
click at [500, 244] on video at bounding box center [548, 249] width 97 height 173
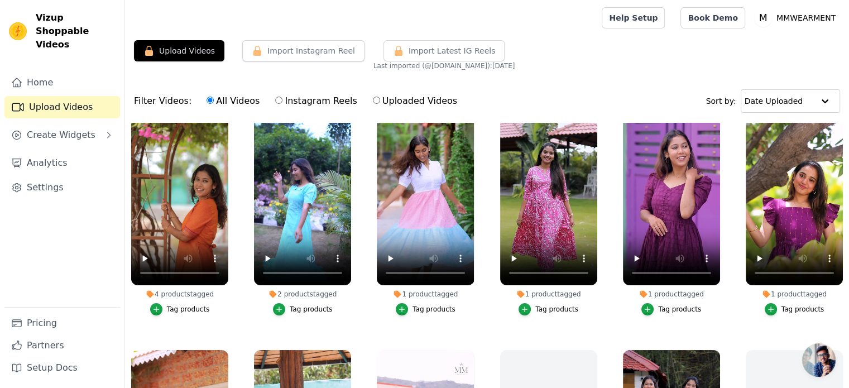
scroll to position [0, 0]
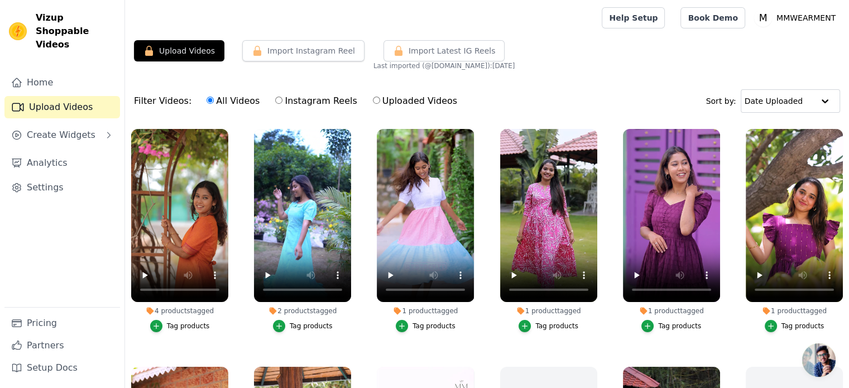
click at [372, 107] on label "Uploaded Videos" at bounding box center [414, 101] width 85 height 15
click at [373, 104] on input "Uploaded Videos" at bounding box center [376, 100] width 7 height 7
radio input "true"
